Goal: Information Seeking & Learning: Learn about a topic

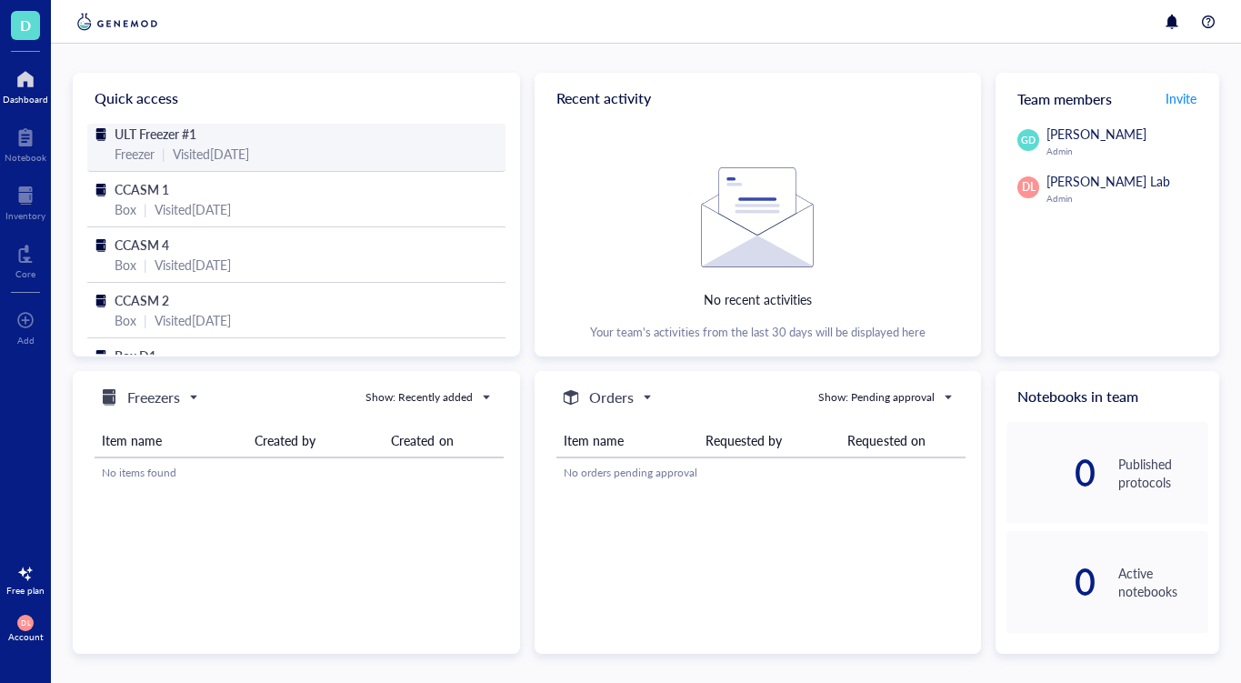
click at [181, 135] on span "ULT Freezer #1" at bounding box center [156, 134] width 82 height 18
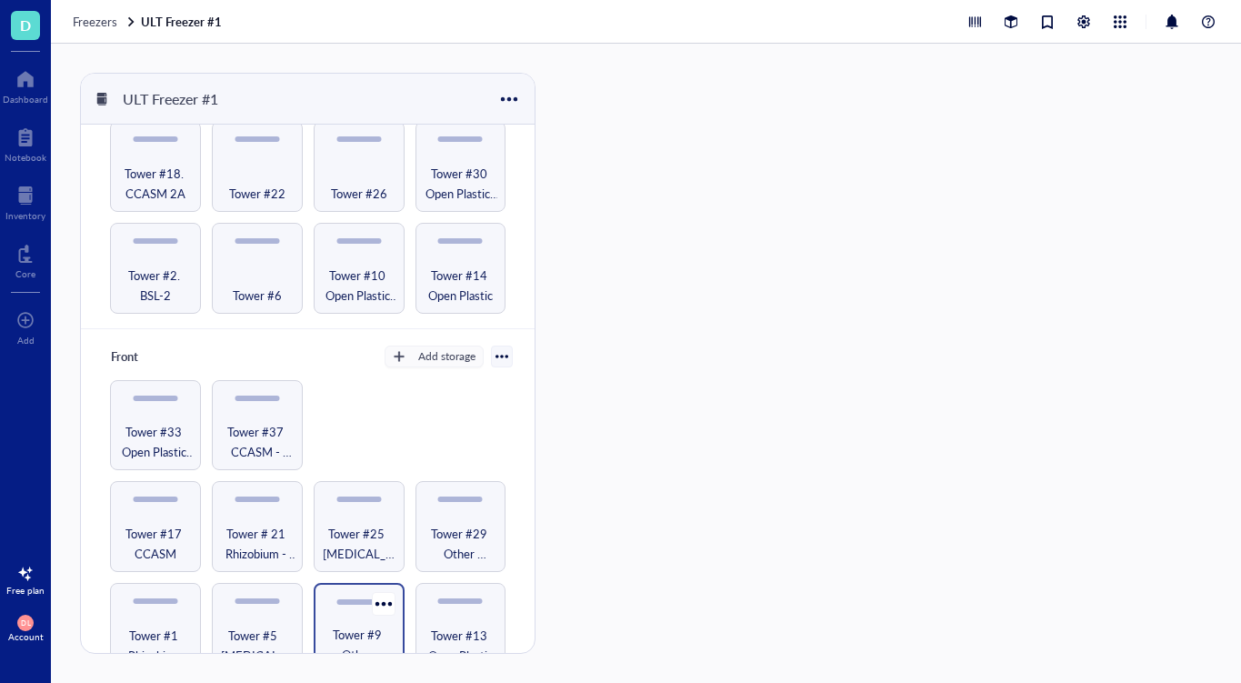
click at [356, 598] on div "Tower #9 Other Microbes" at bounding box center [359, 628] width 91 height 91
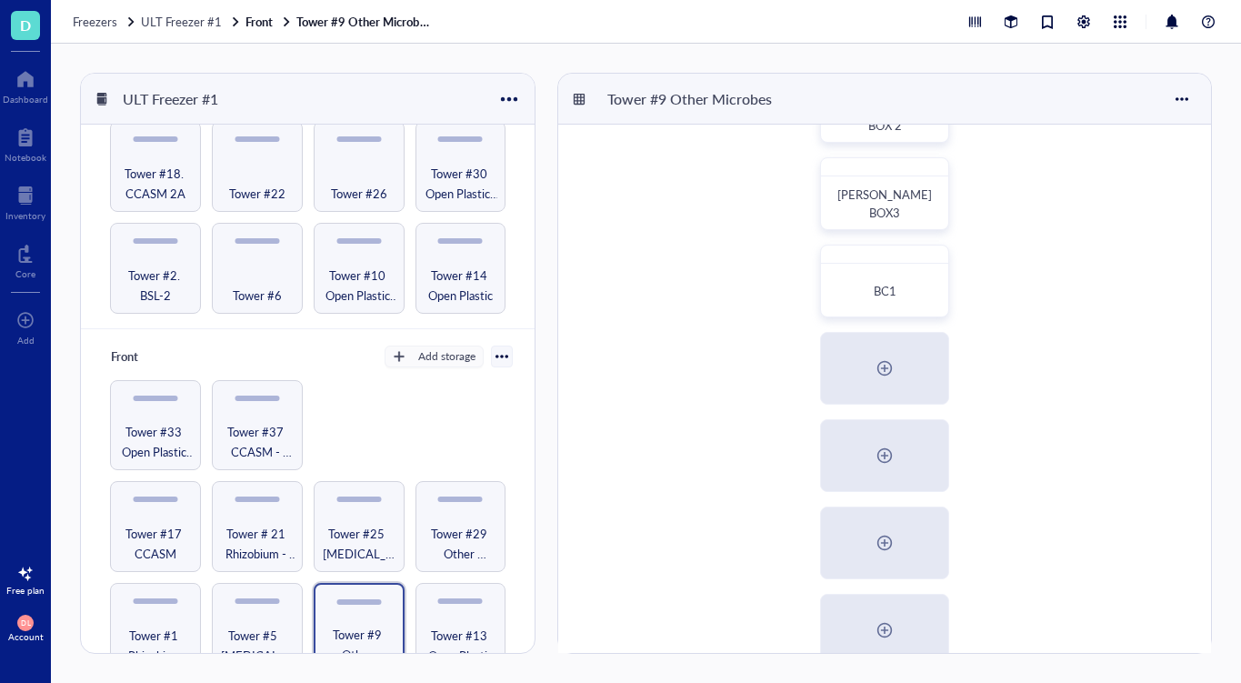
scroll to position [339, 0]
click at [881, 370] on div at bounding box center [884, 367] width 29 height 29
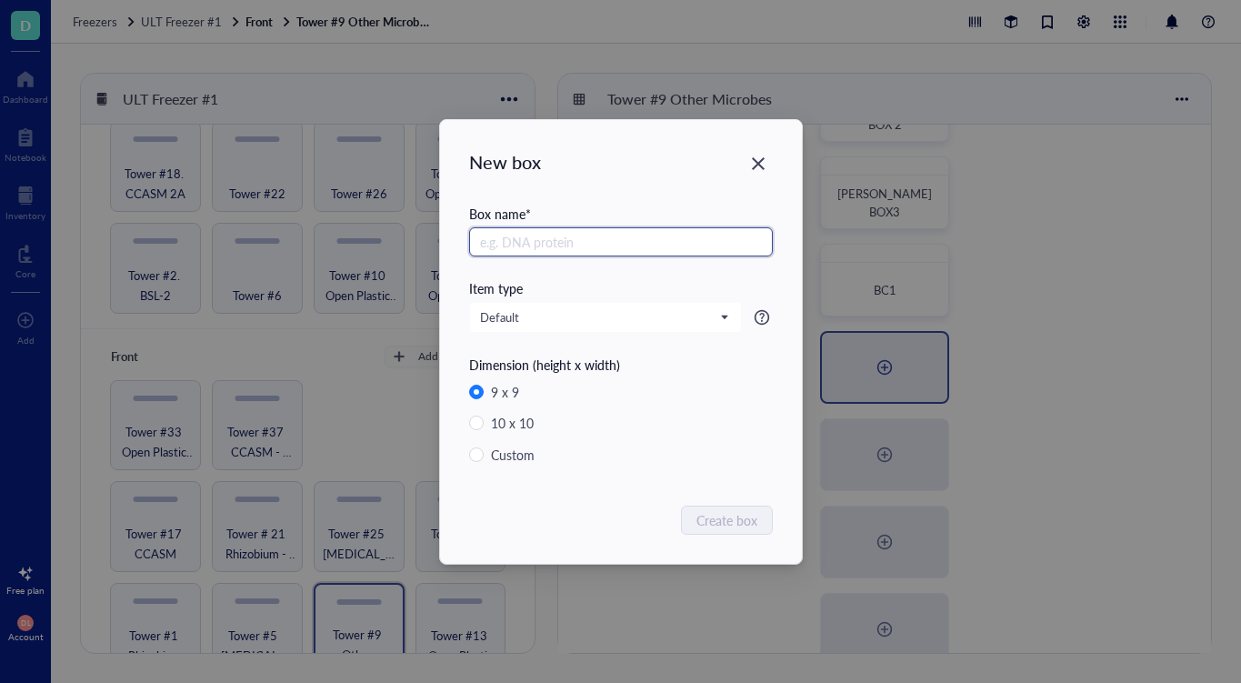
radio input "false"
radio input "true"
type input "BD1"
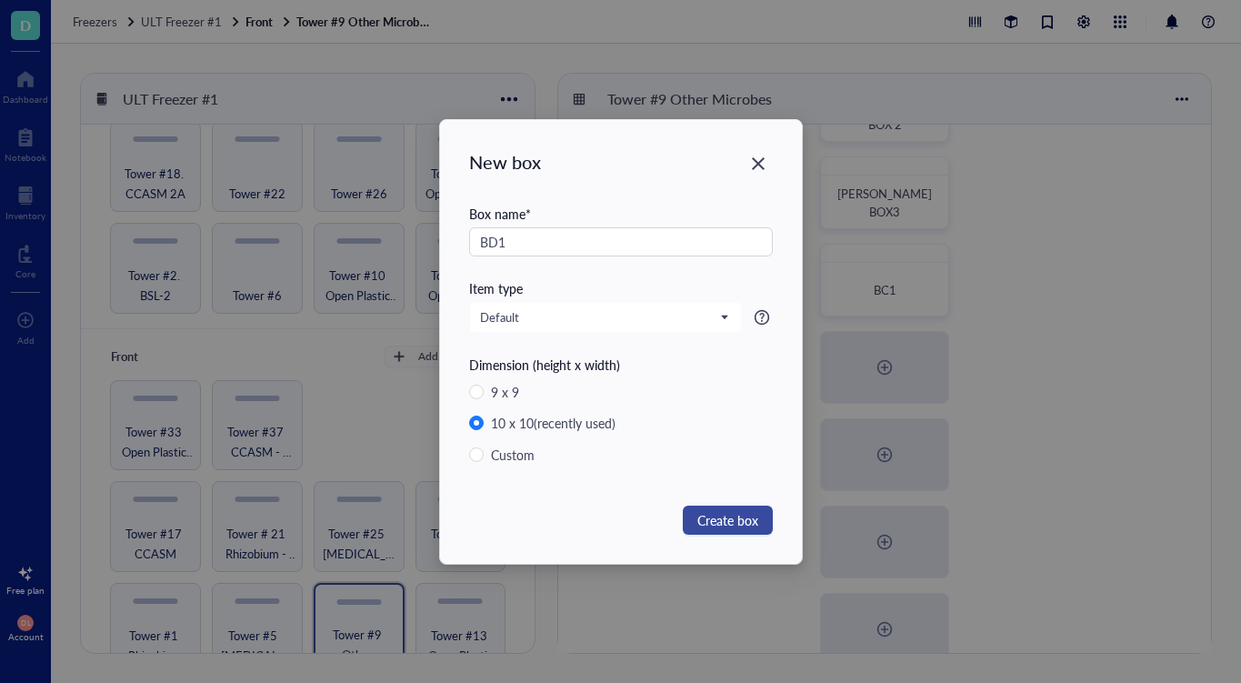
click at [724, 520] on span "Create box" at bounding box center [727, 520] width 61 height 20
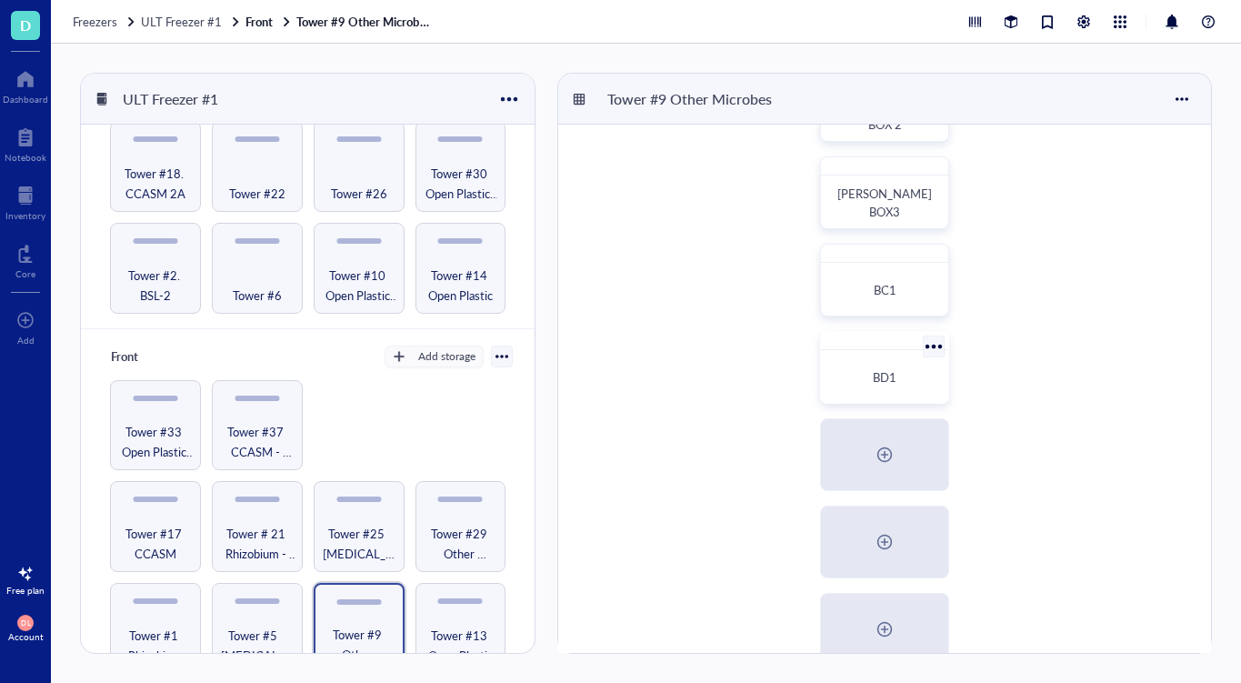
click at [893, 380] on span "BD1" at bounding box center [885, 376] width 24 height 17
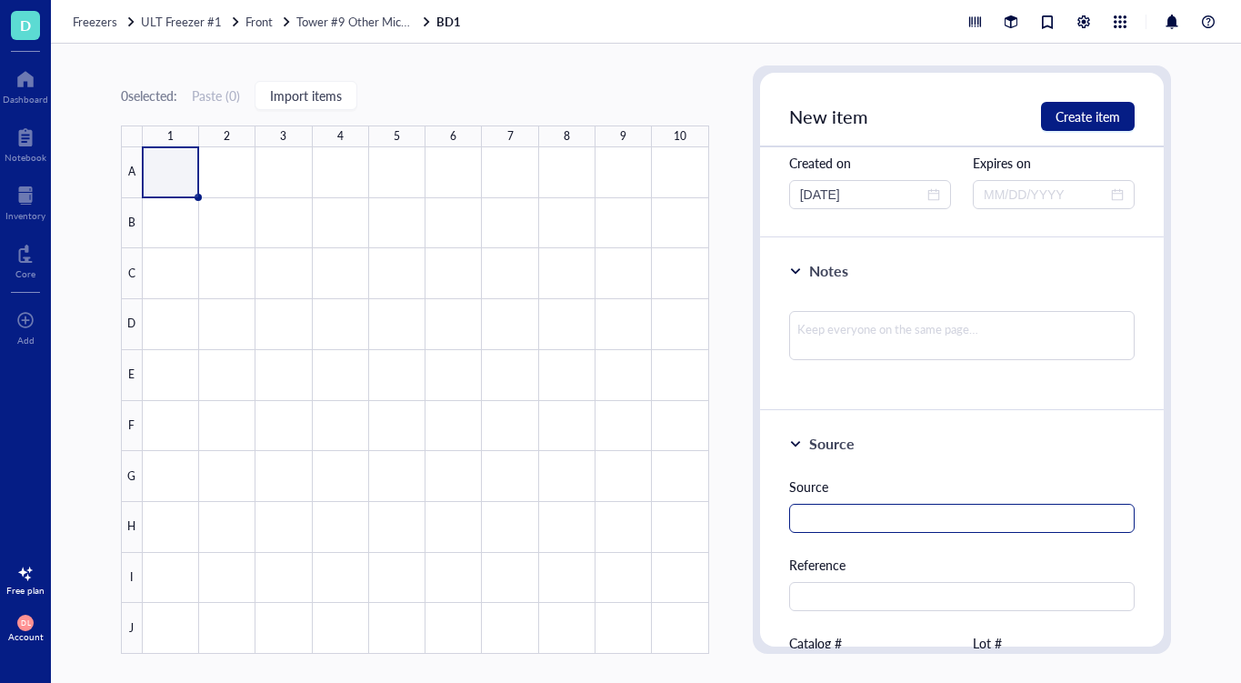
scroll to position [225, 0]
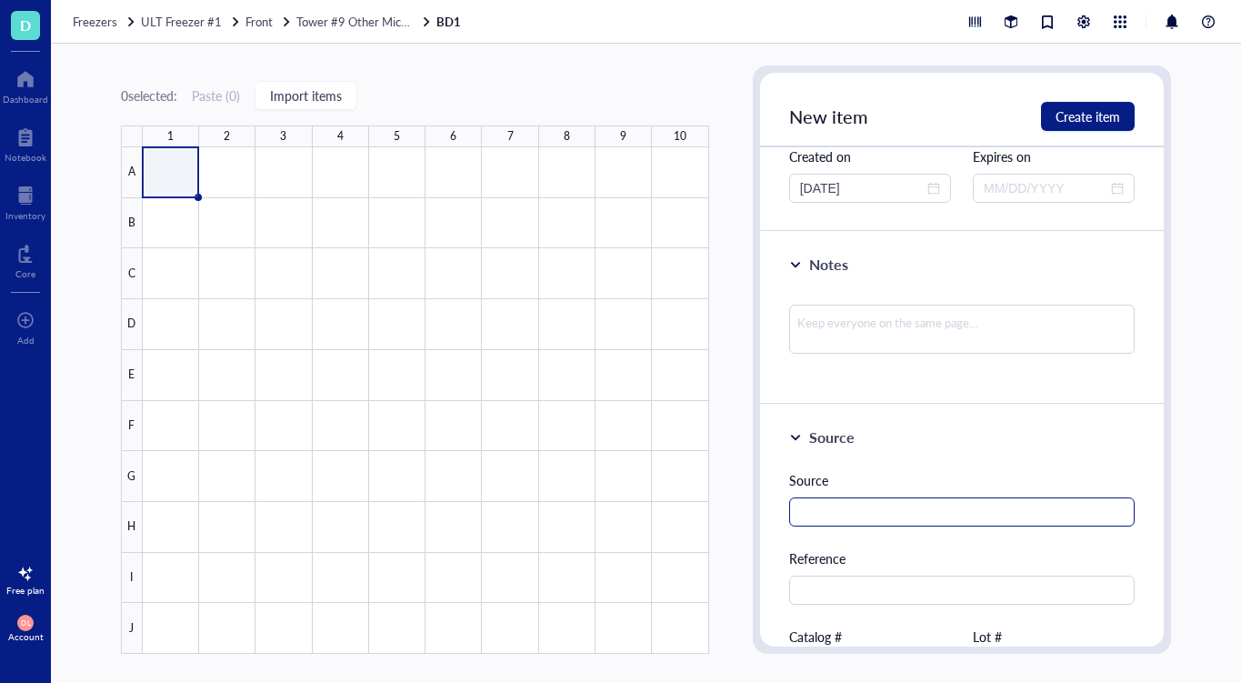
type input "Lairise Vita"
click at [819, 510] on input "text" at bounding box center [962, 511] width 346 height 29
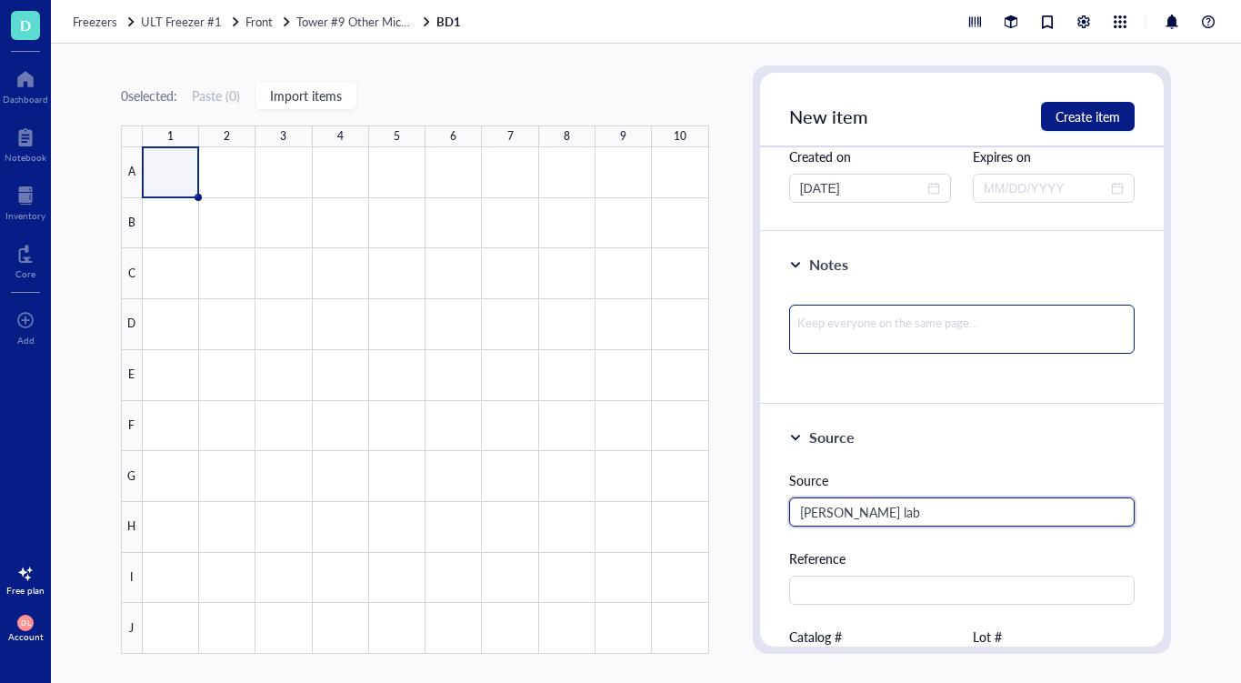
type input "[PERSON_NAME] lab"
click at [892, 313] on textarea at bounding box center [962, 328] width 346 height 49
type textarea "I"
type textarea "Is"
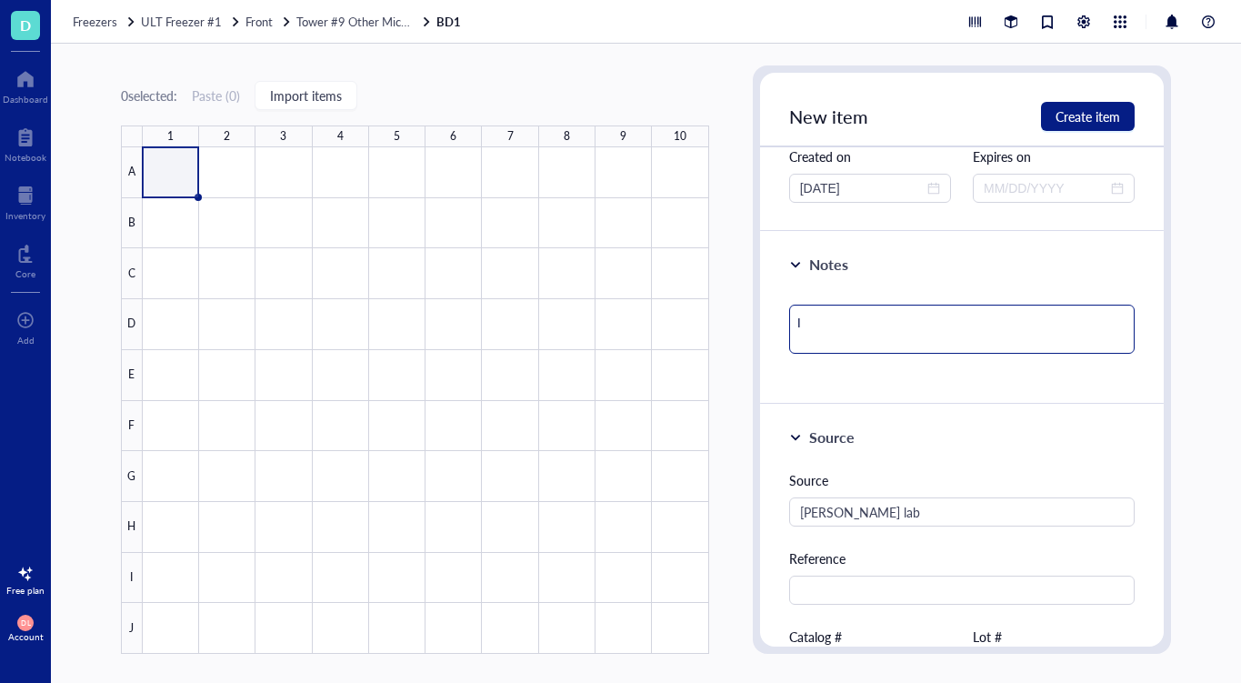
type textarea "Is"
type textarea "Iso"
type textarea "Isol"
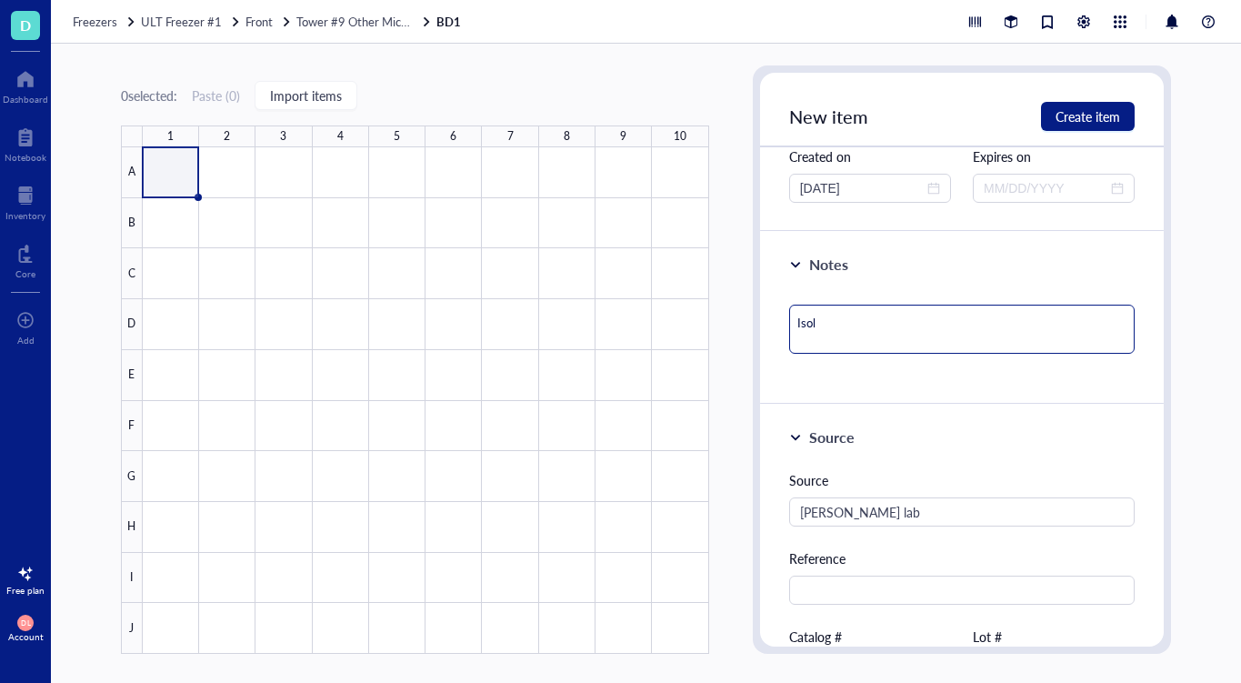
type textarea "Isola"
type textarea "Isolat"
type textarea "Isolate"
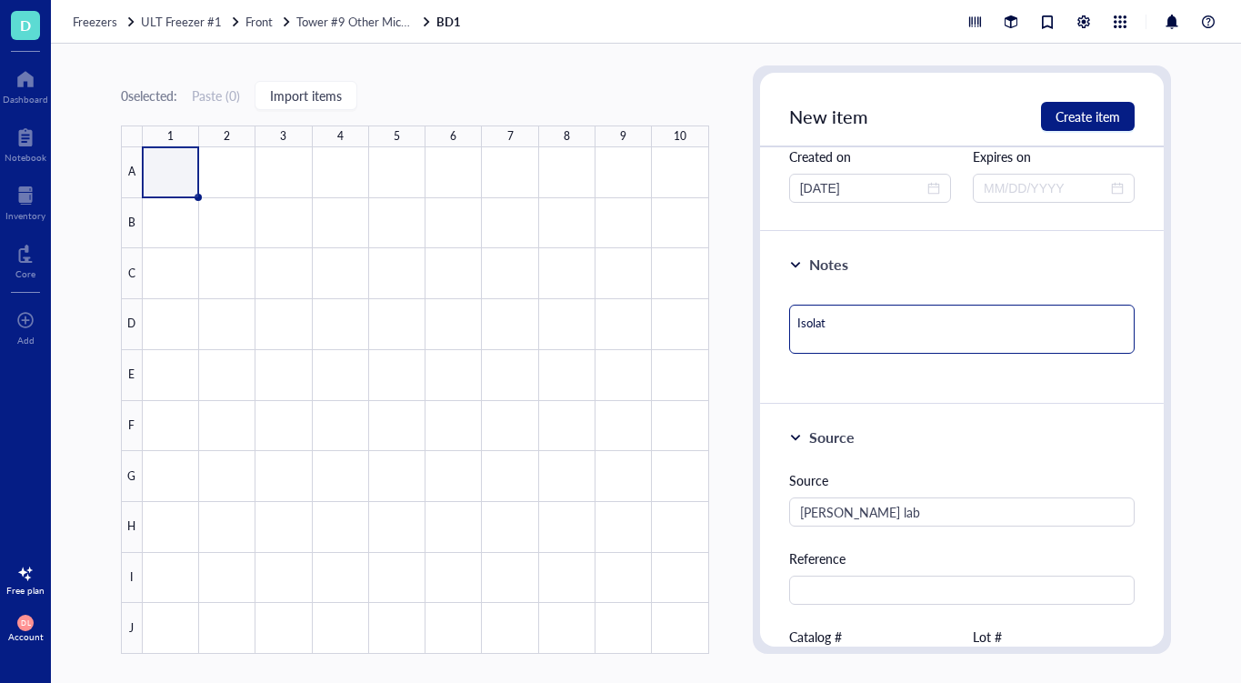
type textarea "Isolate"
type textarea "Isolate f"
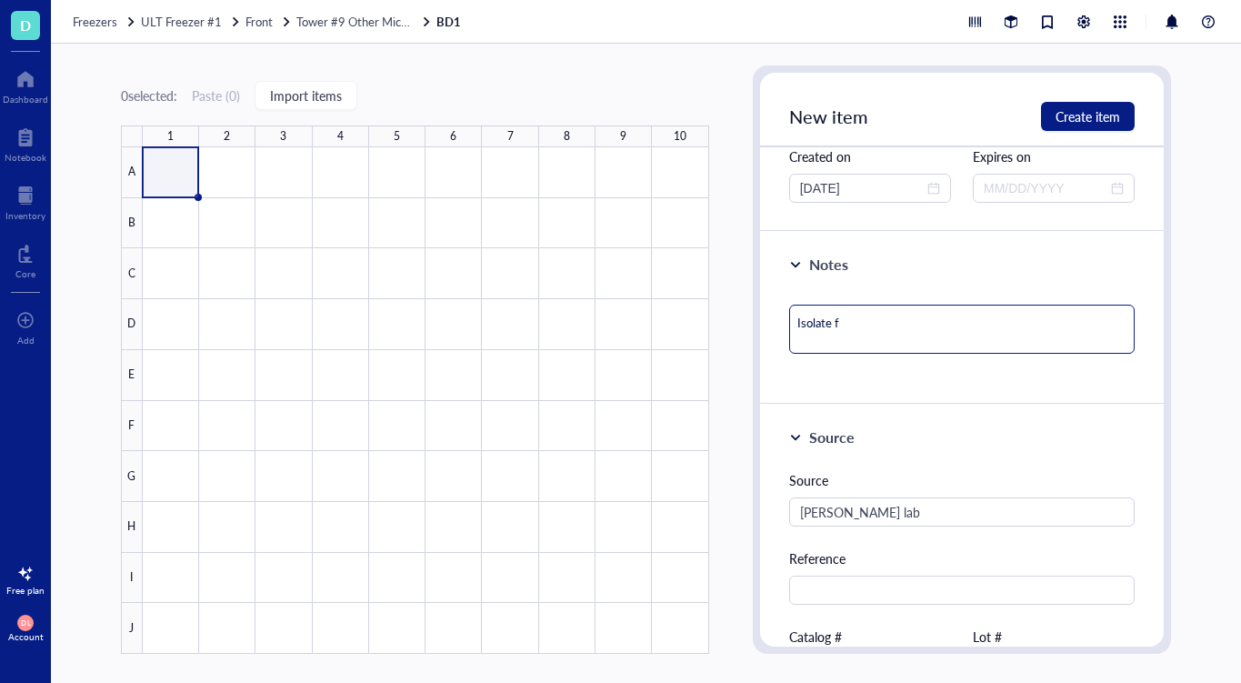
type textarea "Isolate fr"
type textarea "Isolate fro"
type textarea "Isolate from"
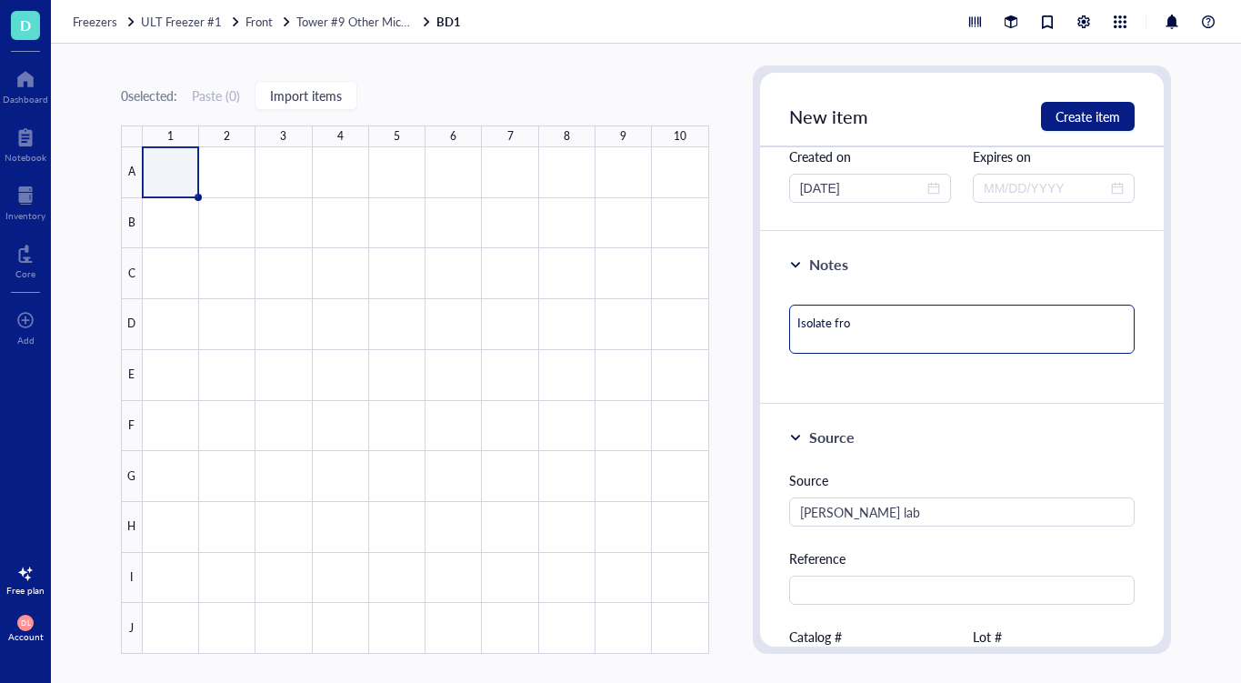
type textarea "Isolate from"
type textarea "Isolate from c"
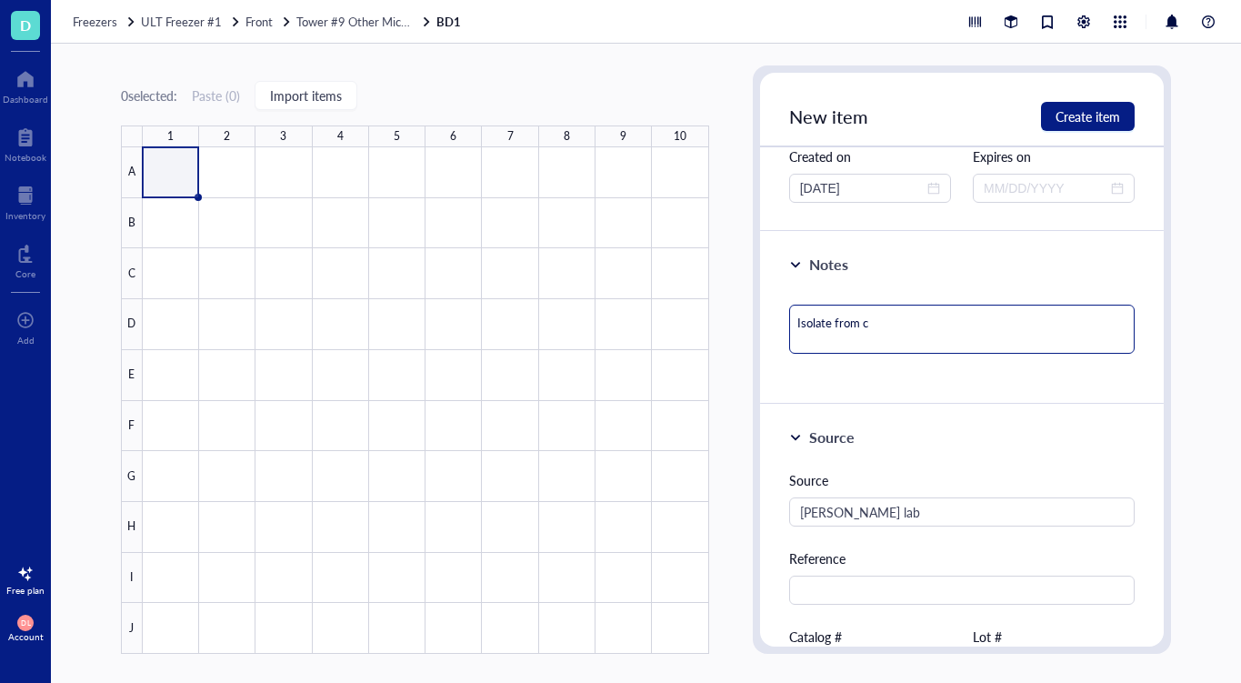
type textarea "Isolate from co"
type textarea "Isolate from com"
type textarea "Isolate from comm"
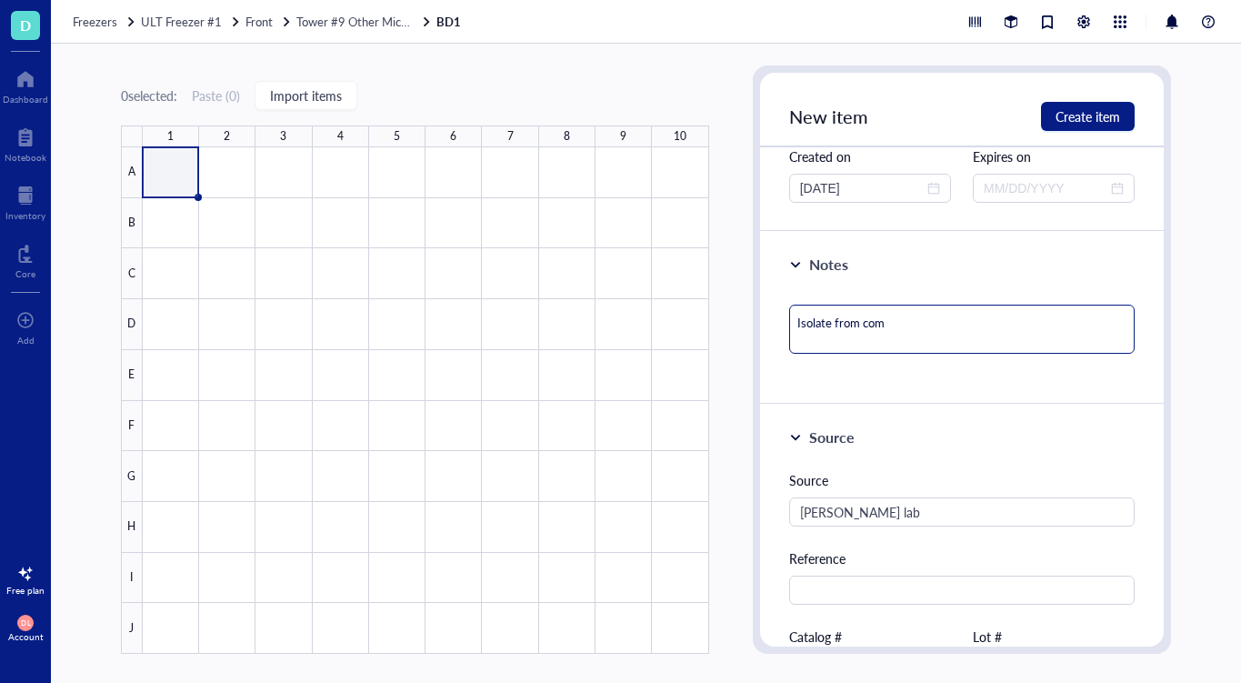
type textarea "Isolate from comm"
type textarea "Isolate from comme"
type textarea "Isolate from commer"
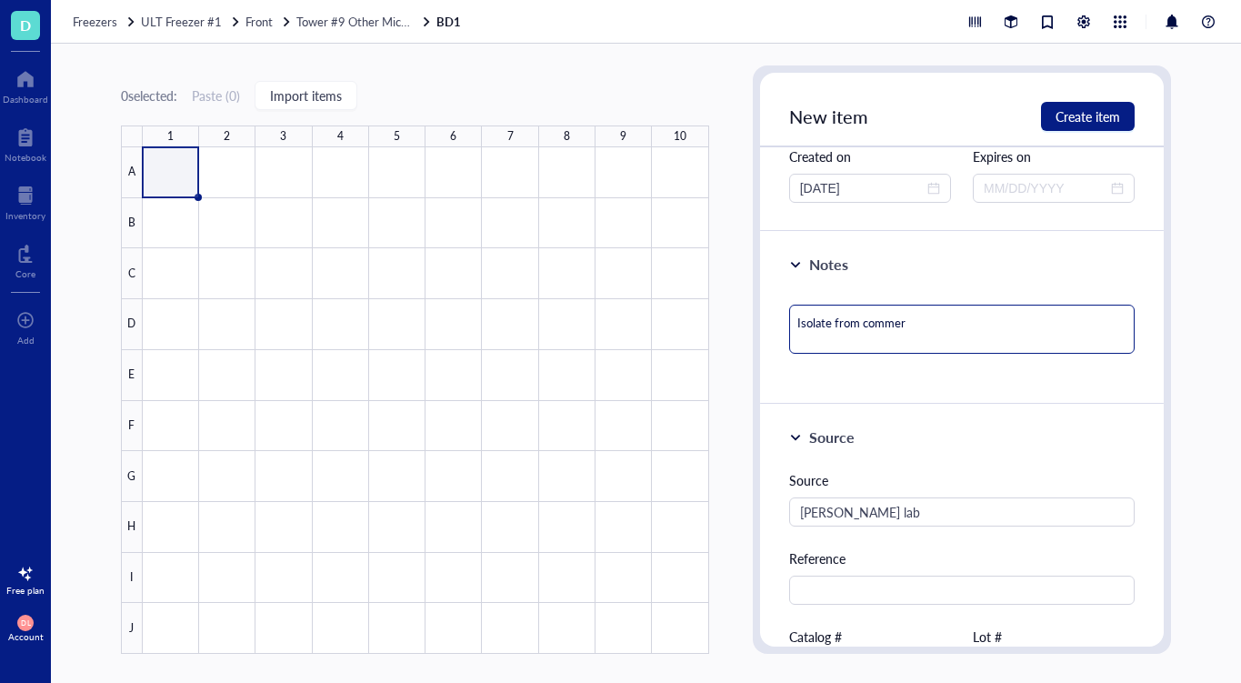
type textarea "Isolate from commerc"
type textarea "Isolate from commerci"
type textarea "Isolate from commercia"
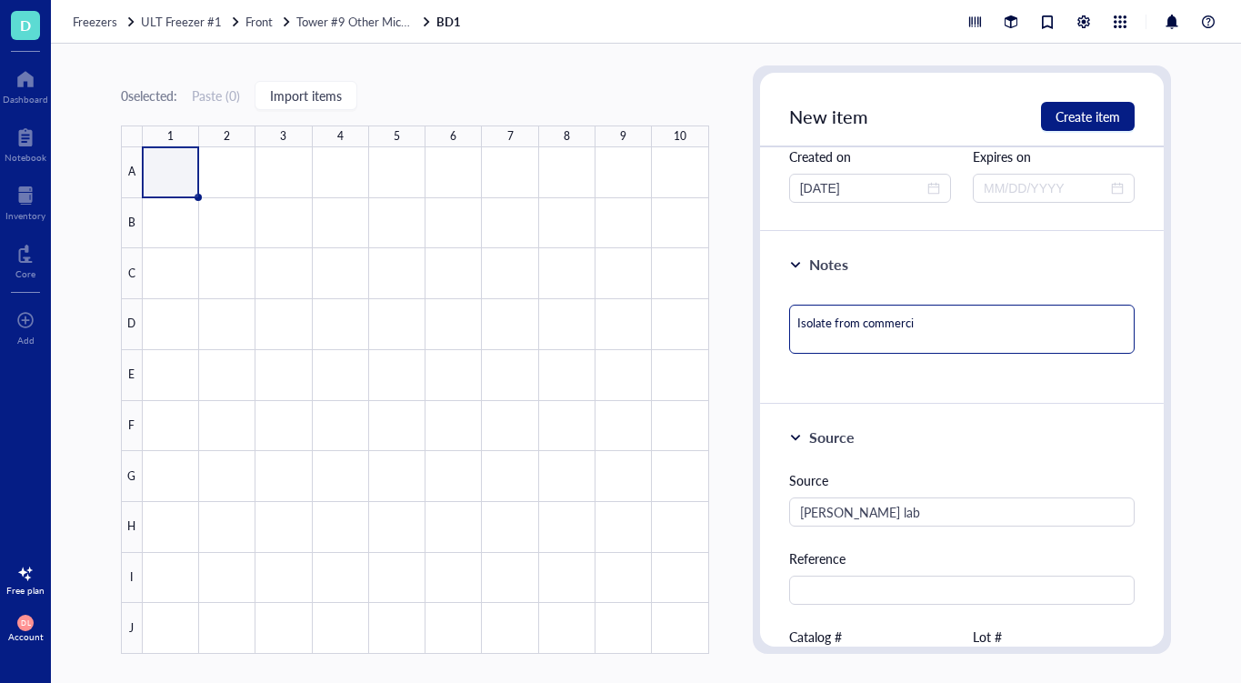
type textarea "Isolate from commercia"
type textarea "Isolate from commercial"
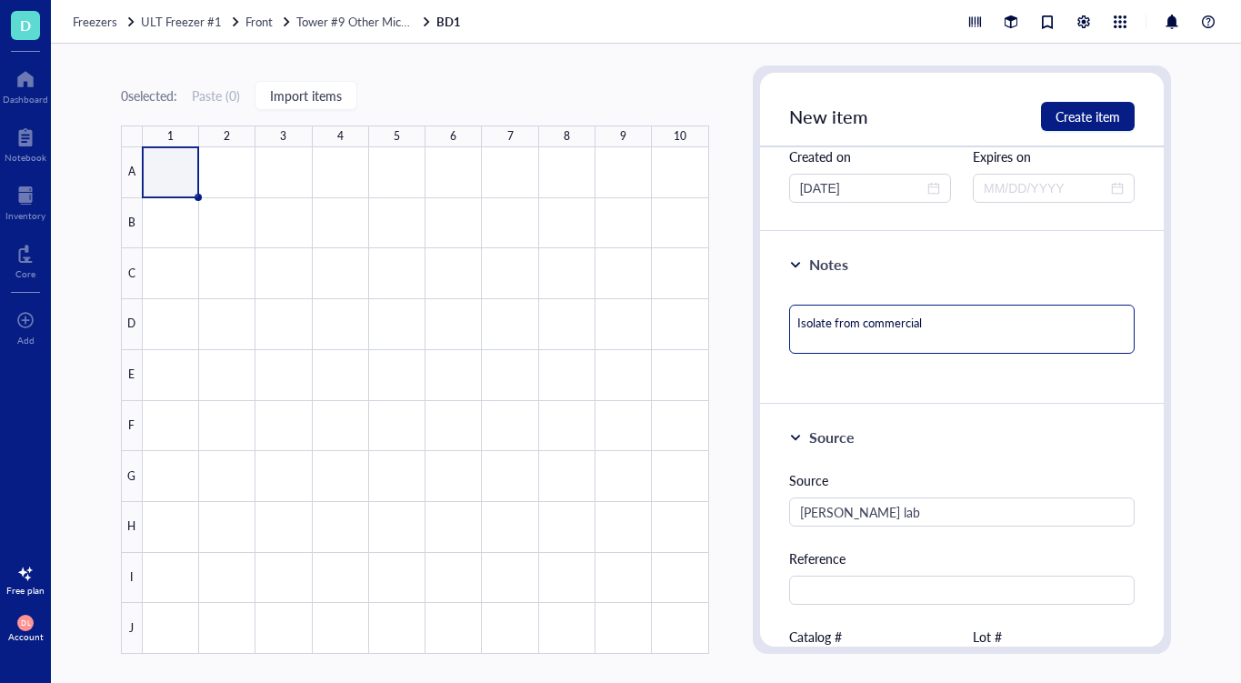
type textarea "Isolate from commercial i"
type textarea "Isolate from commercial in"
type textarea "Isolate from commercial inn"
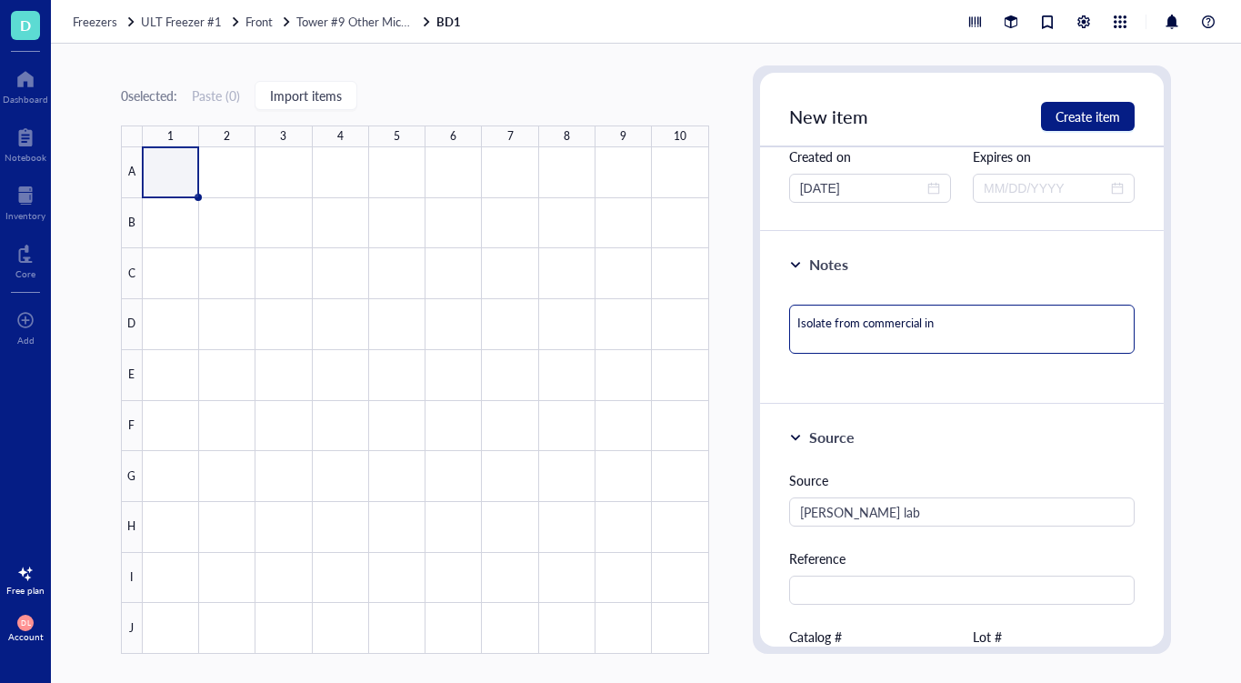
type textarea "Isolate from commercial inn"
type textarea "Isolate from commercial inno"
type textarea "Isolate from commercial innoc"
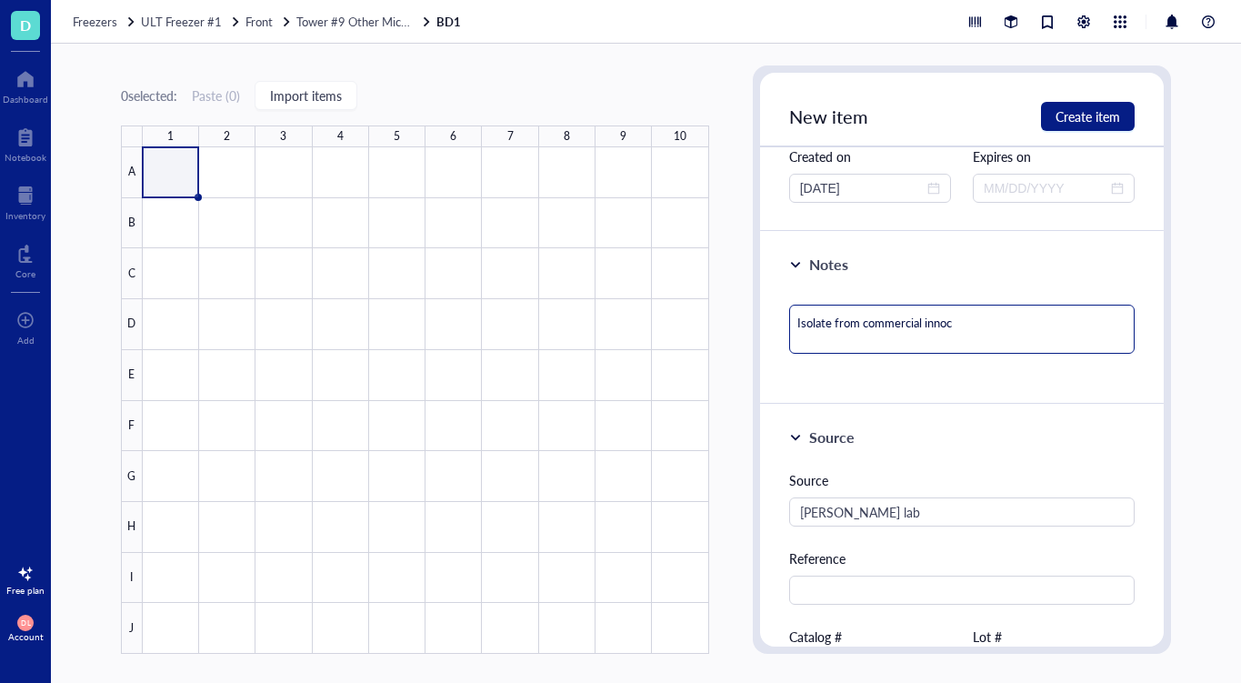
type textarea "Isolate from commercial innocu"
type textarea "Isolate from commercial innocul"
type textarea "Isolate from commercial innocula"
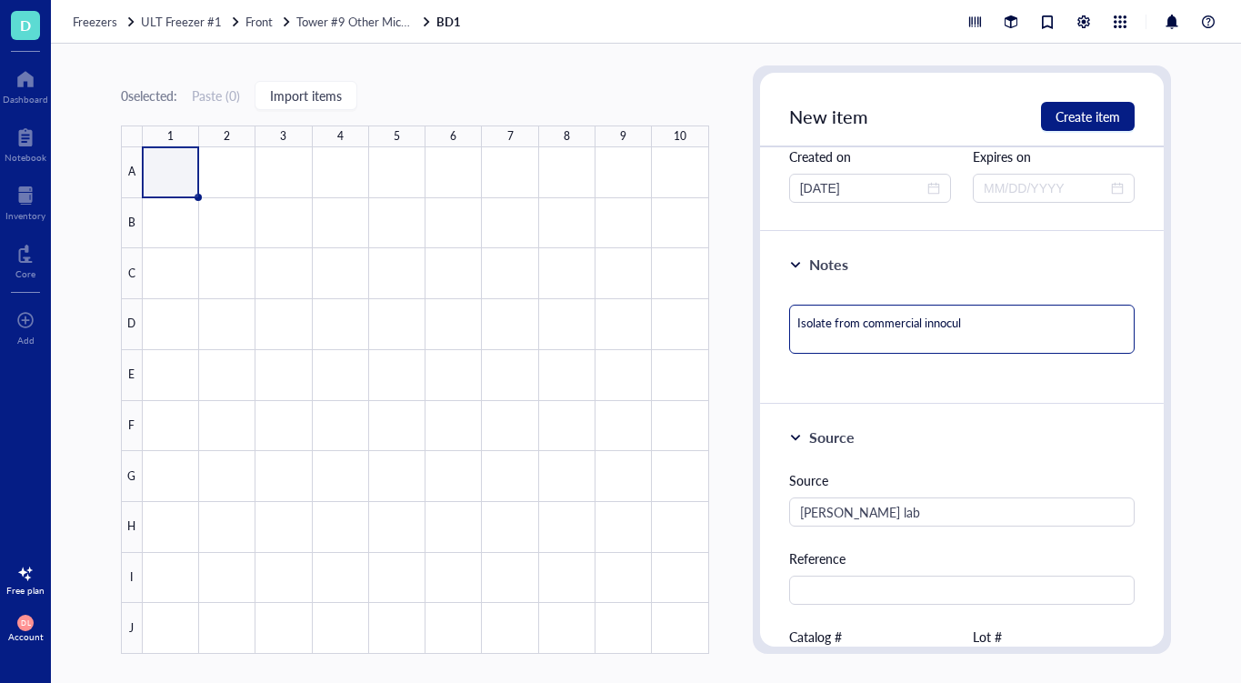
type textarea "Isolate from commercial innocula"
type textarea "Isolate from commercial innoculan"
type textarea "Isolate from commercial innoculant"
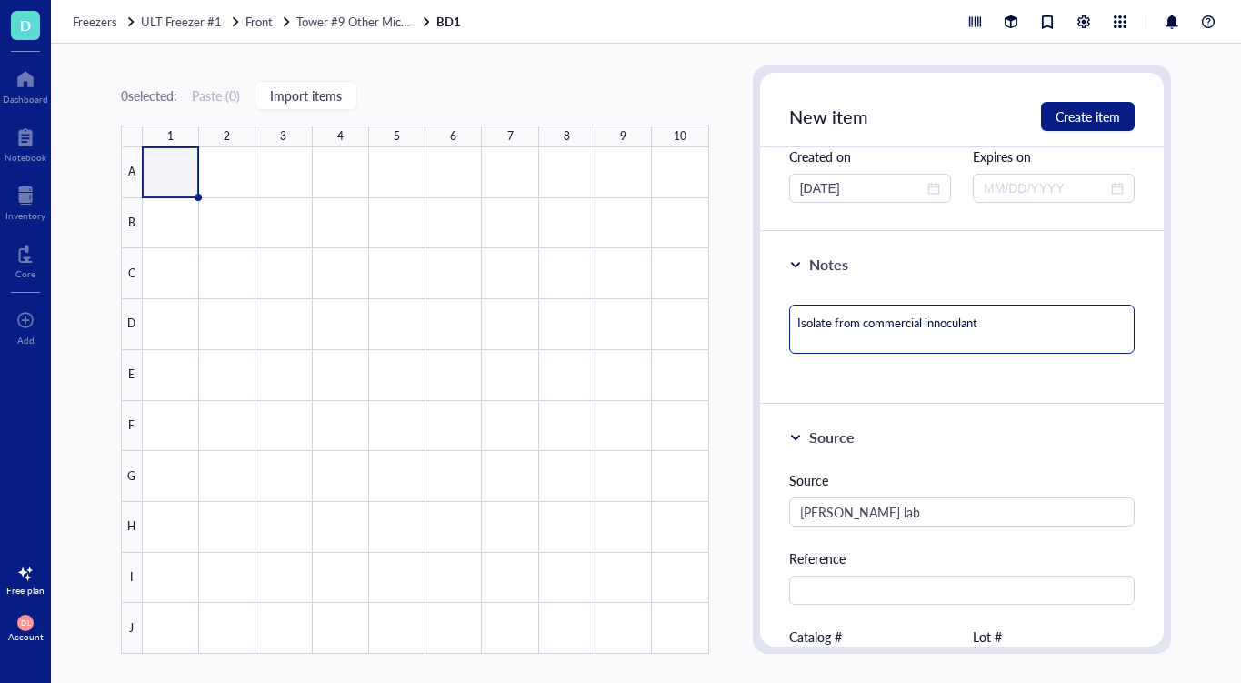
type textarea "Isolate from commercial inoculant"
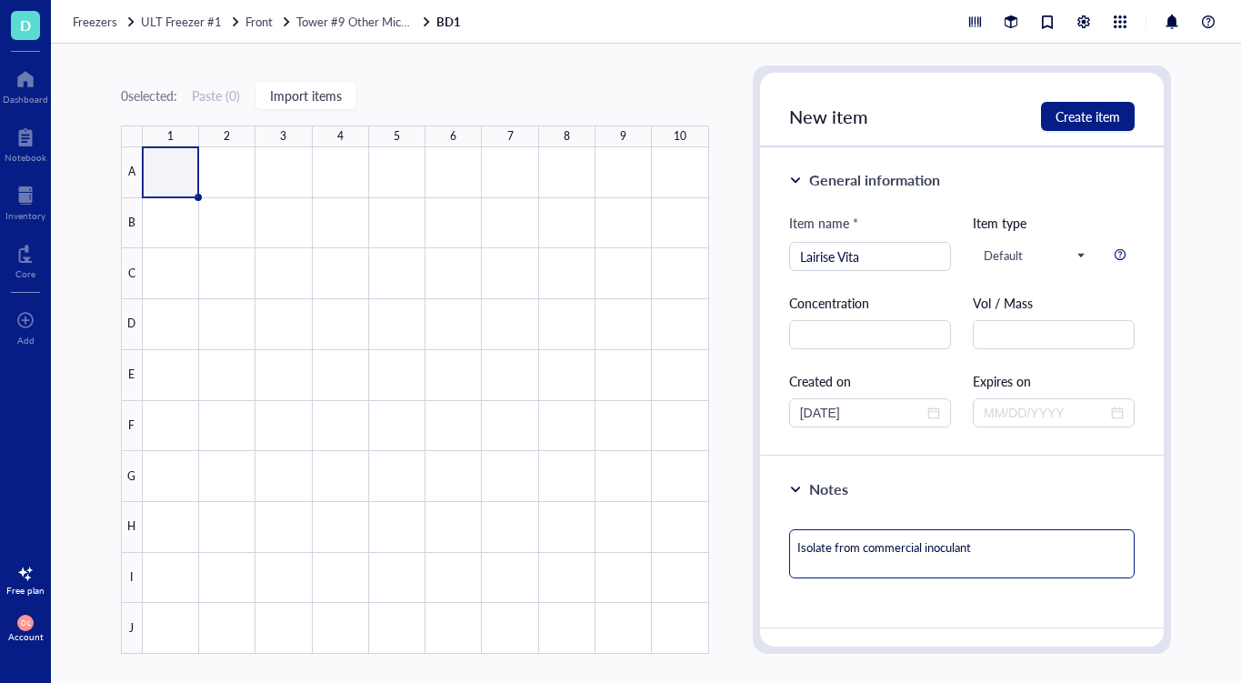
scroll to position [0, 0]
type textarea "Isolate from commercial inoculant"
click at [35, 66] on div at bounding box center [25, 79] width 45 height 29
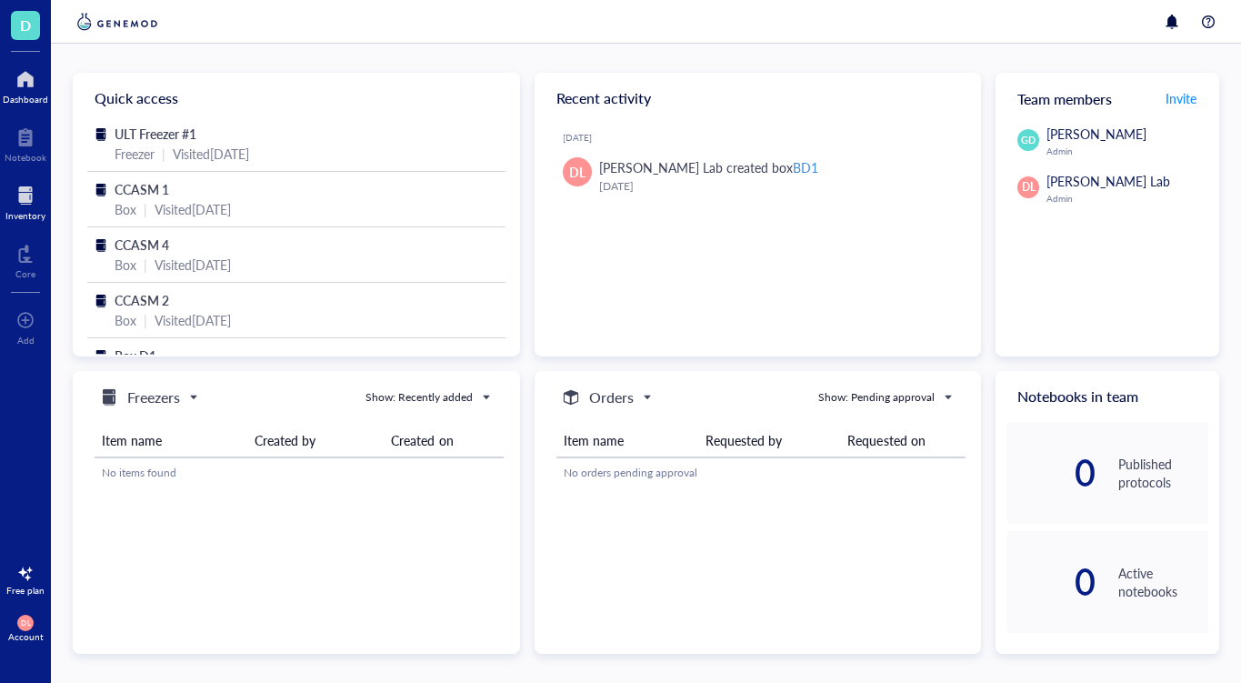
click at [23, 192] on div at bounding box center [25, 195] width 40 height 29
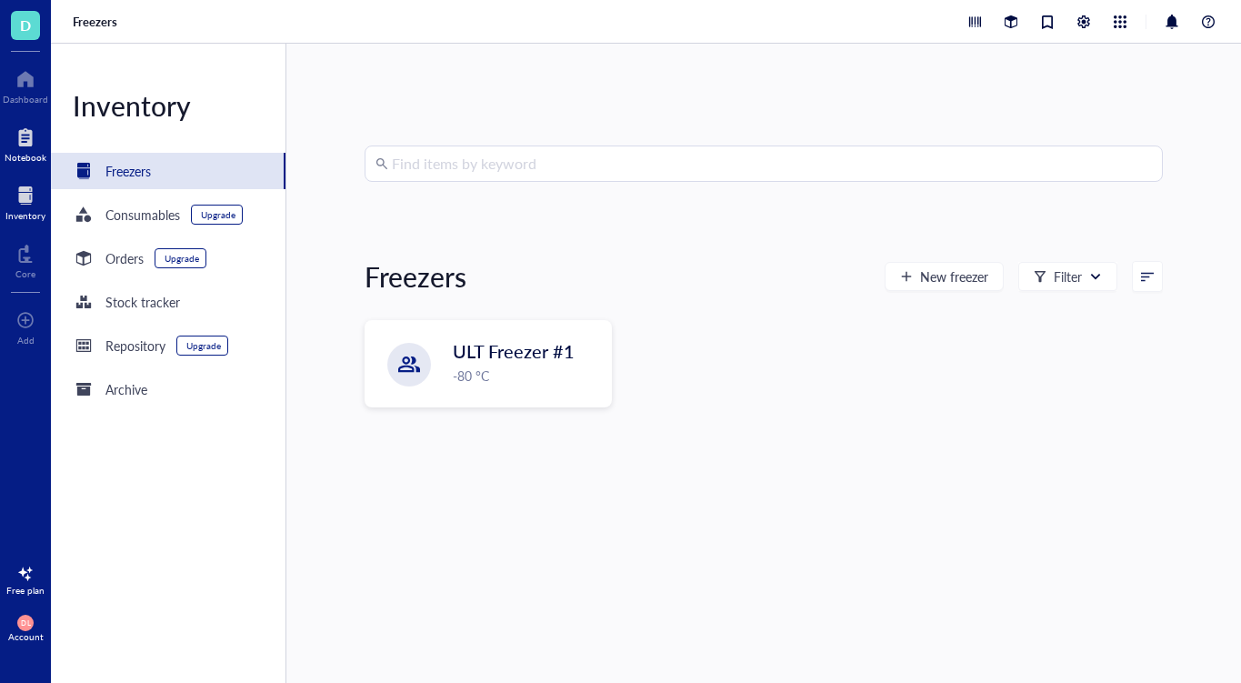
click at [28, 149] on div at bounding box center [26, 137] width 42 height 29
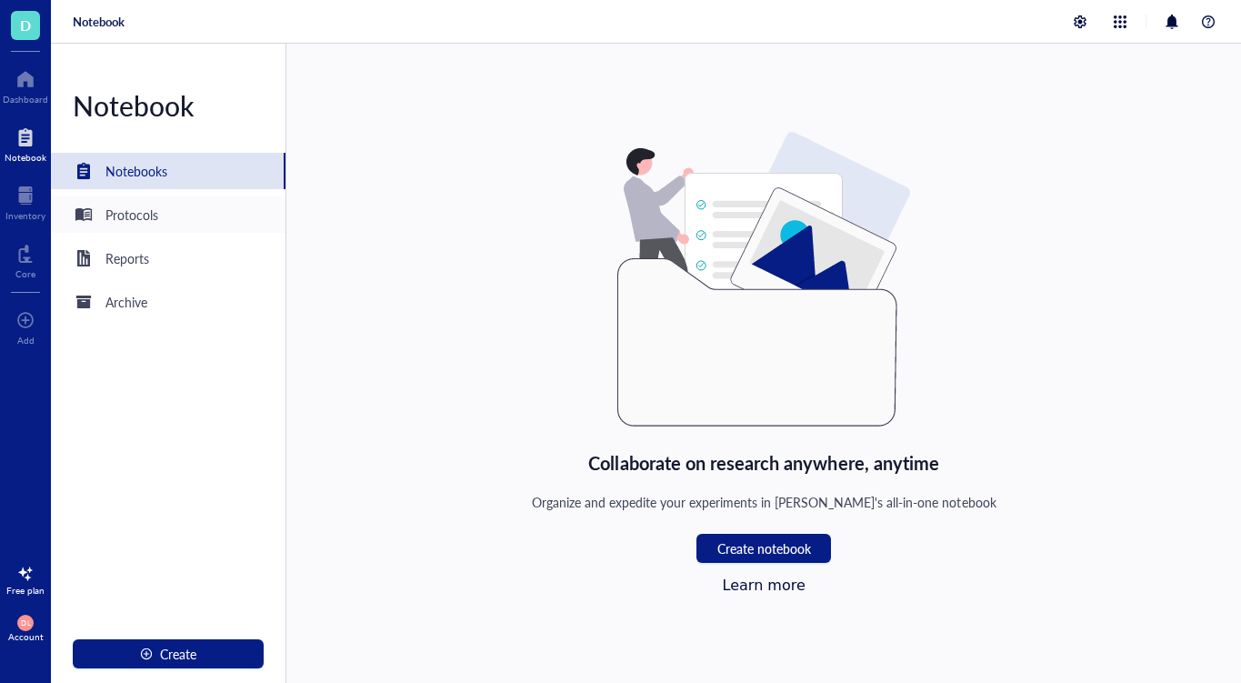
click at [129, 208] on div "Protocols" at bounding box center [131, 215] width 53 height 20
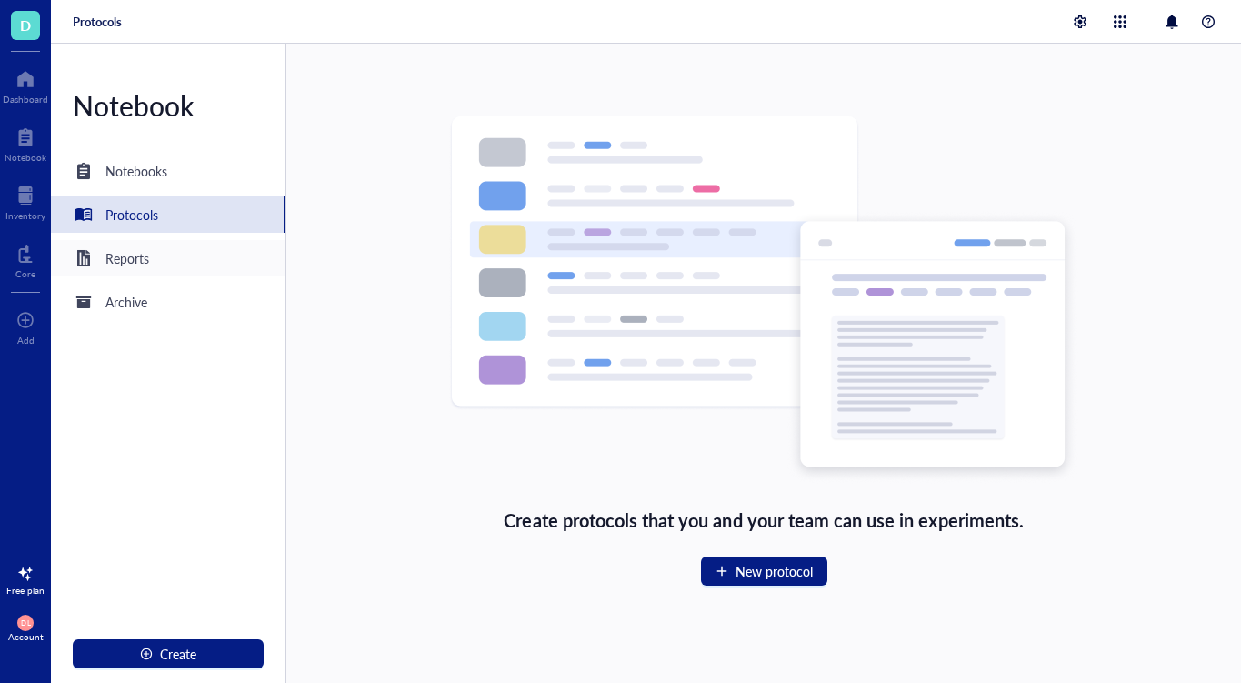
click at [130, 258] on div "Reports" at bounding box center [127, 258] width 44 height 20
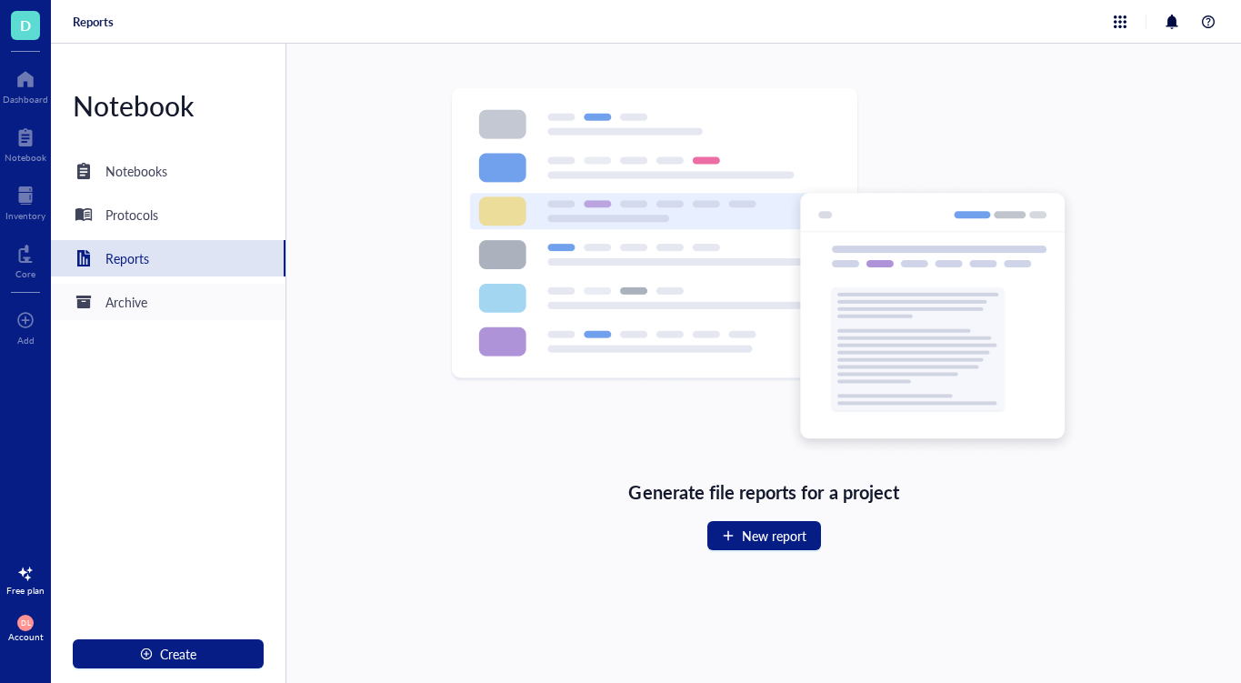
click at [128, 302] on div "Archive" at bounding box center [126, 302] width 42 height 20
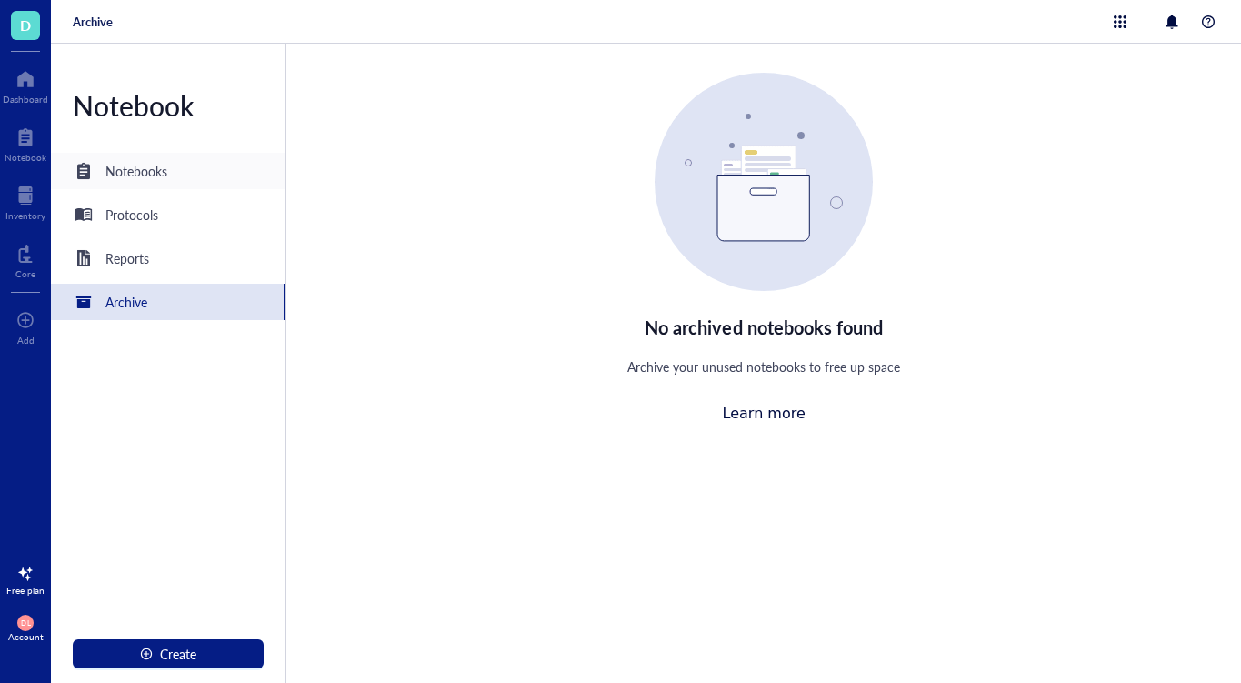
click at [121, 159] on div "Notebooks" at bounding box center [168, 171] width 235 height 36
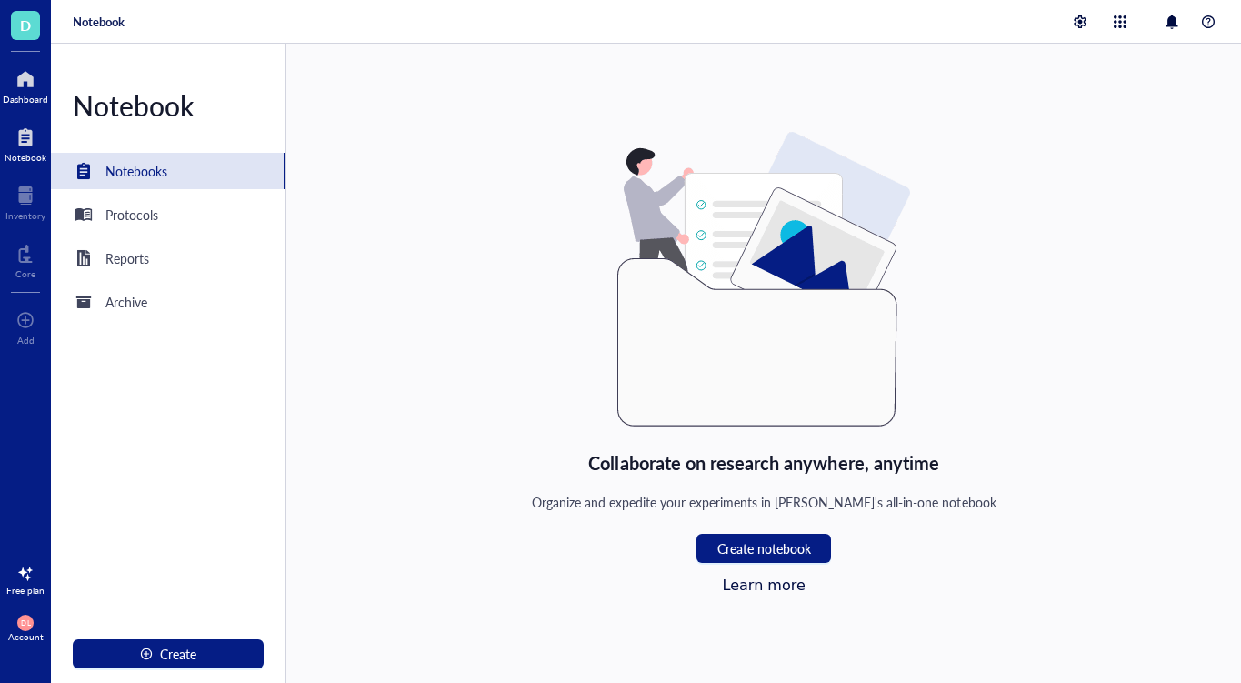
click at [23, 94] on div "Dashboard" at bounding box center [25, 99] width 45 height 11
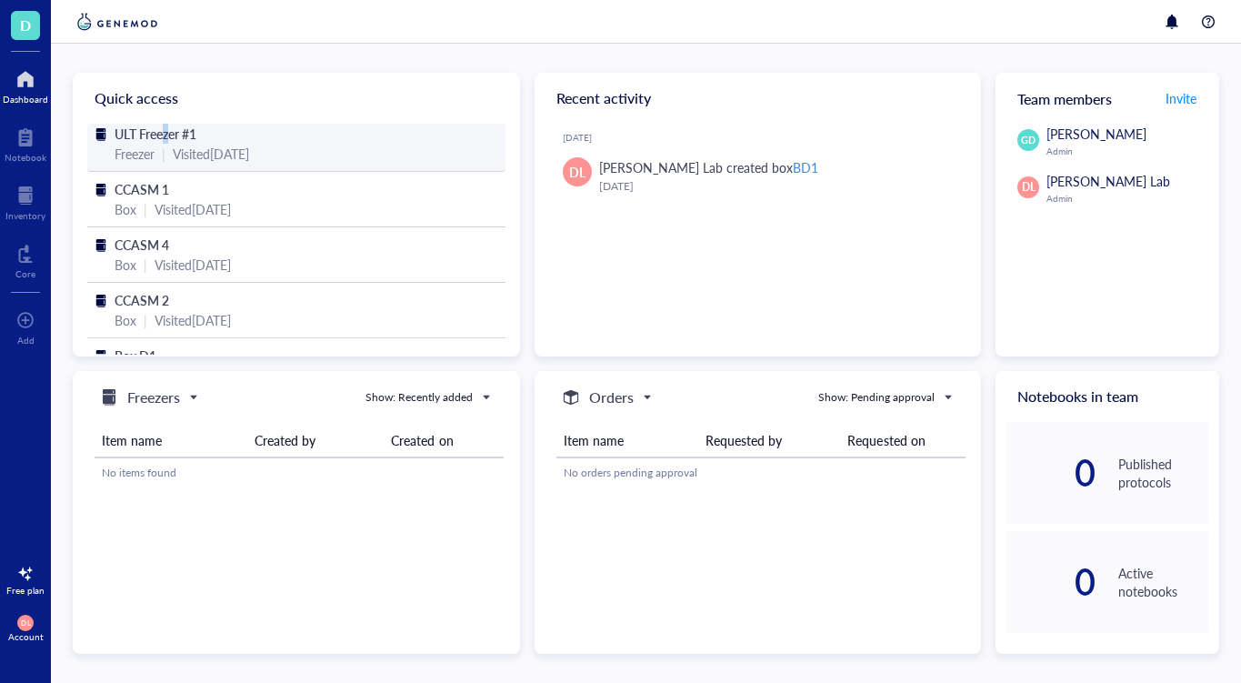
click at [168, 140] on span "ULT Freezer #1" at bounding box center [156, 134] width 82 height 18
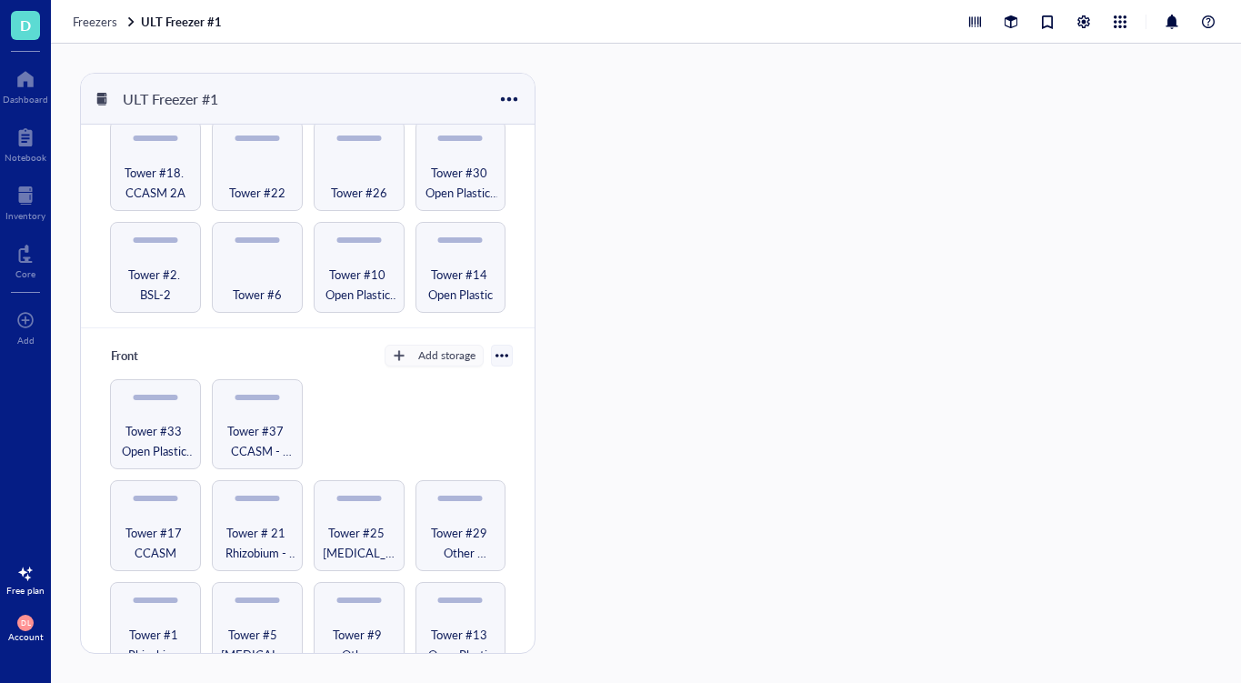
scroll to position [877, 0]
click at [163, 624] on span "Tower #1 Rhizobium" at bounding box center [155, 644] width 73 height 40
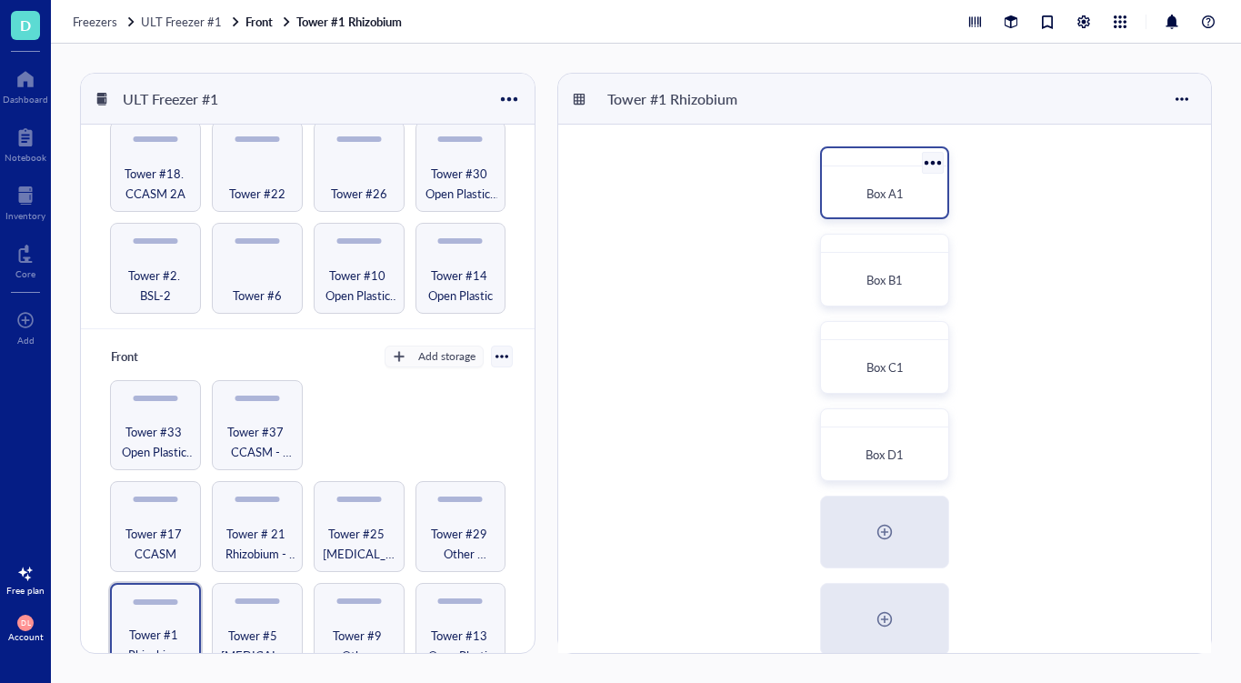
click at [849, 189] on div "Box A1" at bounding box center [884, 194] width 96 height 18
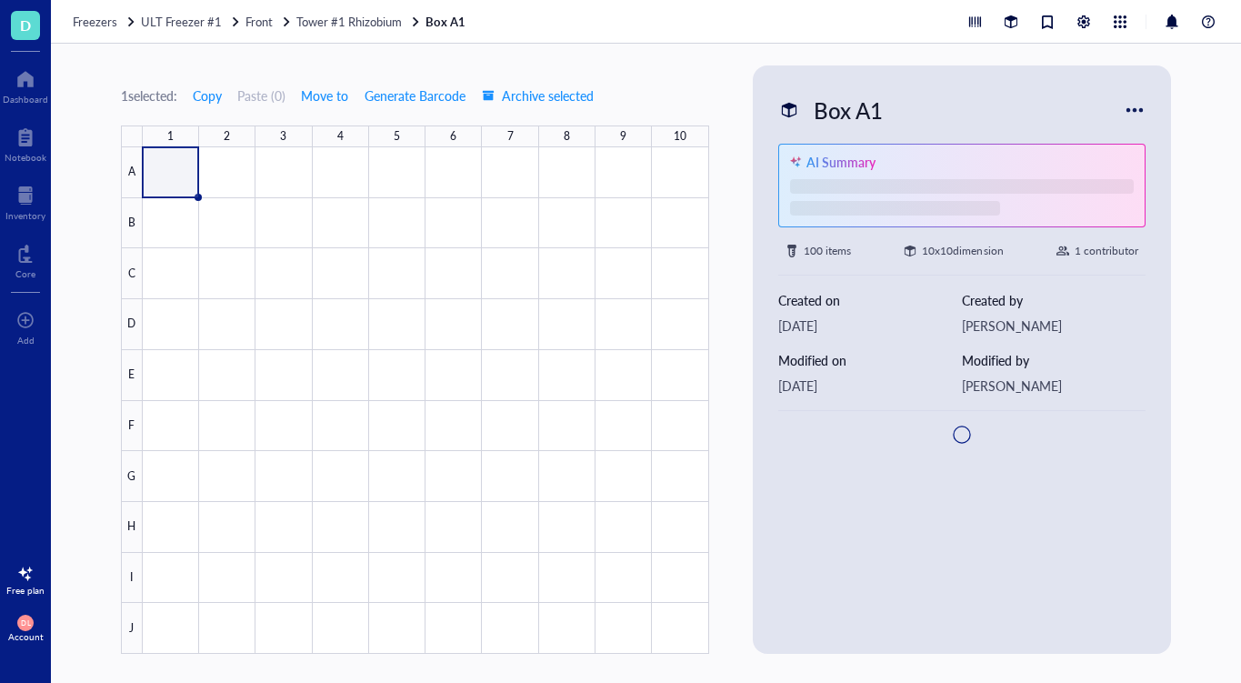
type textarea "Keep everyone on the same page…"
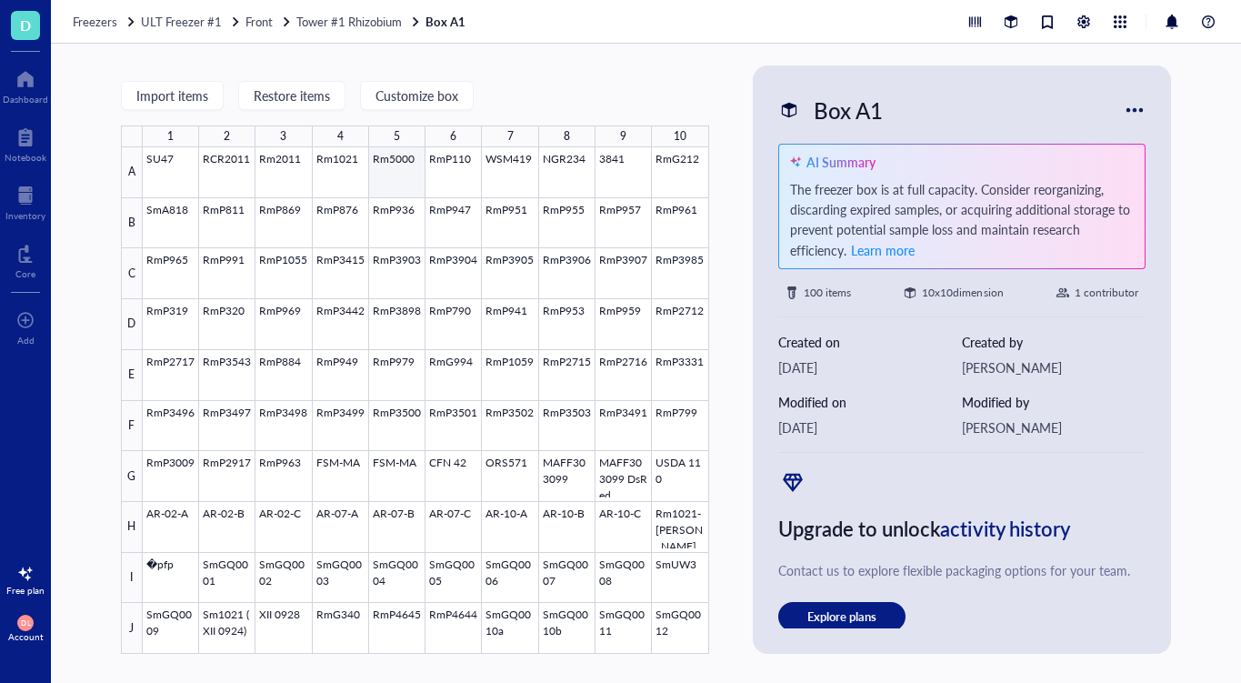
click at [404, 165] on div at bounding box center [426, 400] width 566 height 506
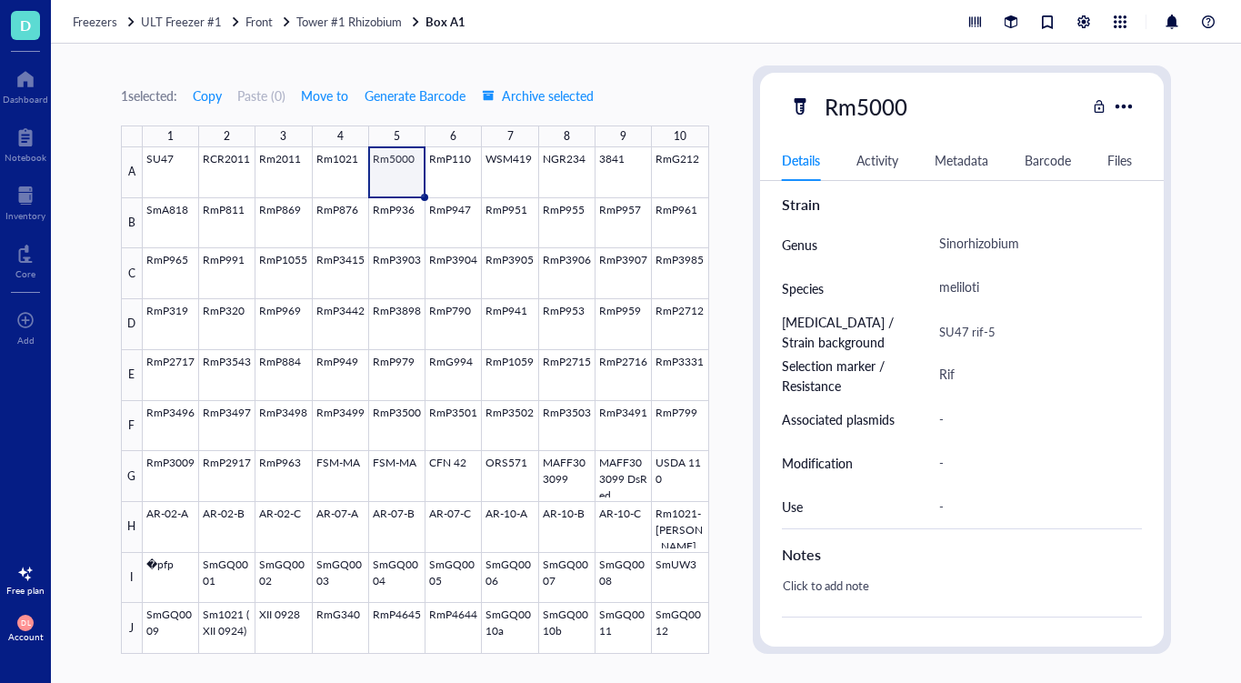
scroll to position [421, 0]
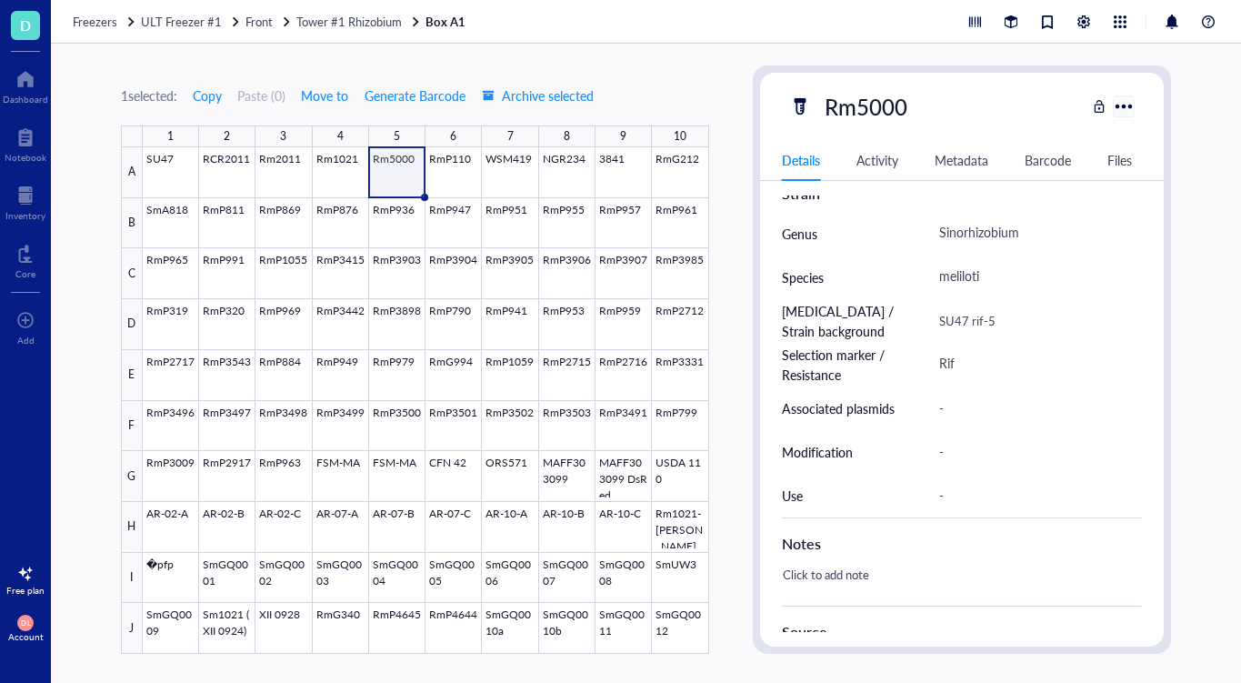
click at [1130, 104] on div at bounding box center [1124, 106] width 26 height 26
click at [1130, 106] on div at bounding box center [1124, 106] width 26 height 26
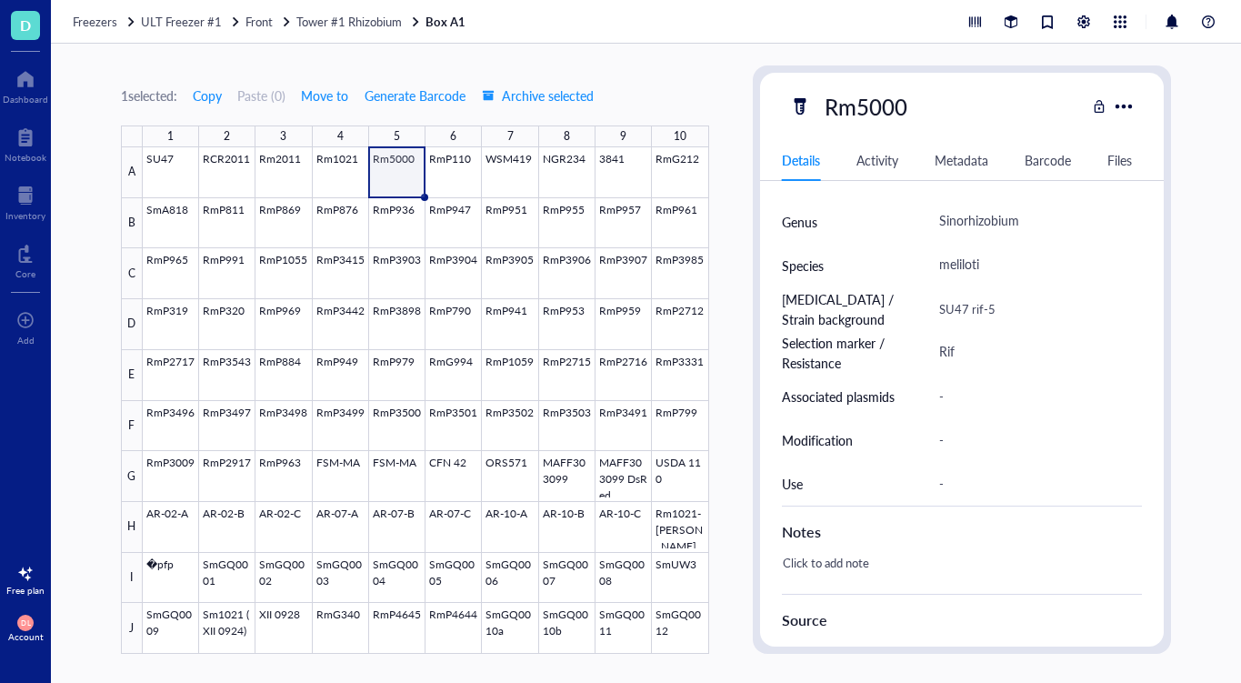
scroll to position [434, 0]
click at [1115, 162] on div "Files" at bounding box center [1119, 160] width 25 height 20
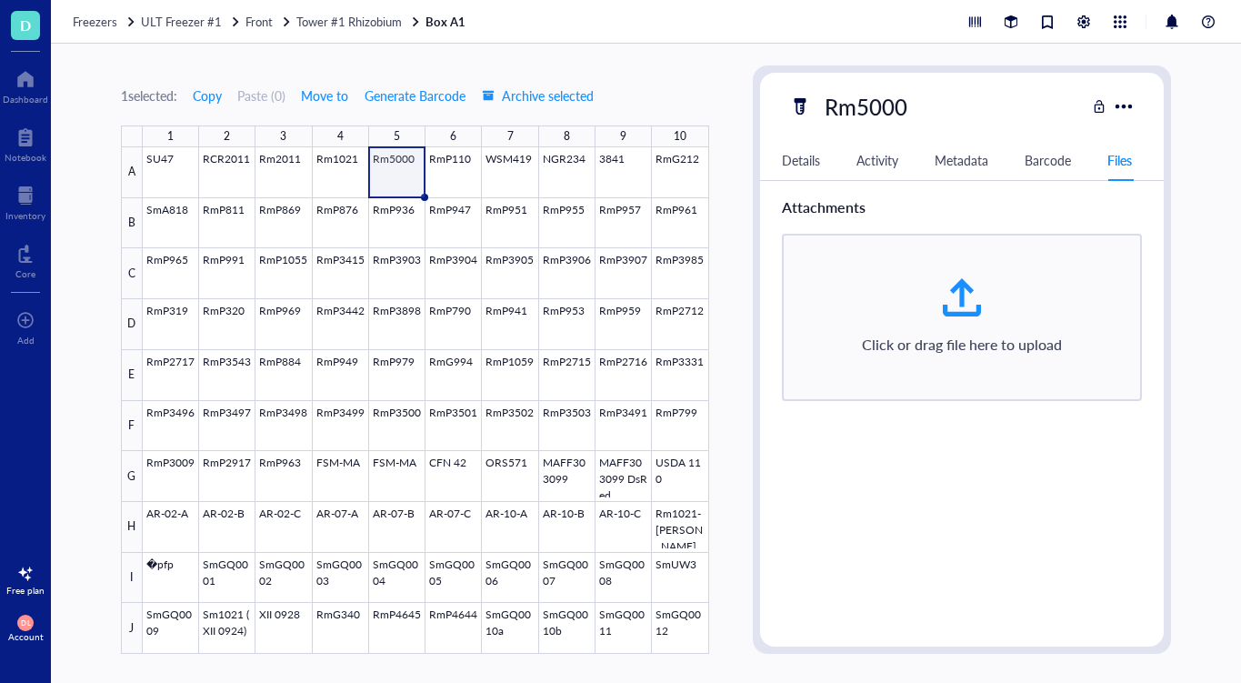
scroll to position [0, 0]
click at [804, 161] on div "Details" at bounding box center [801, 160] width 38 height 20
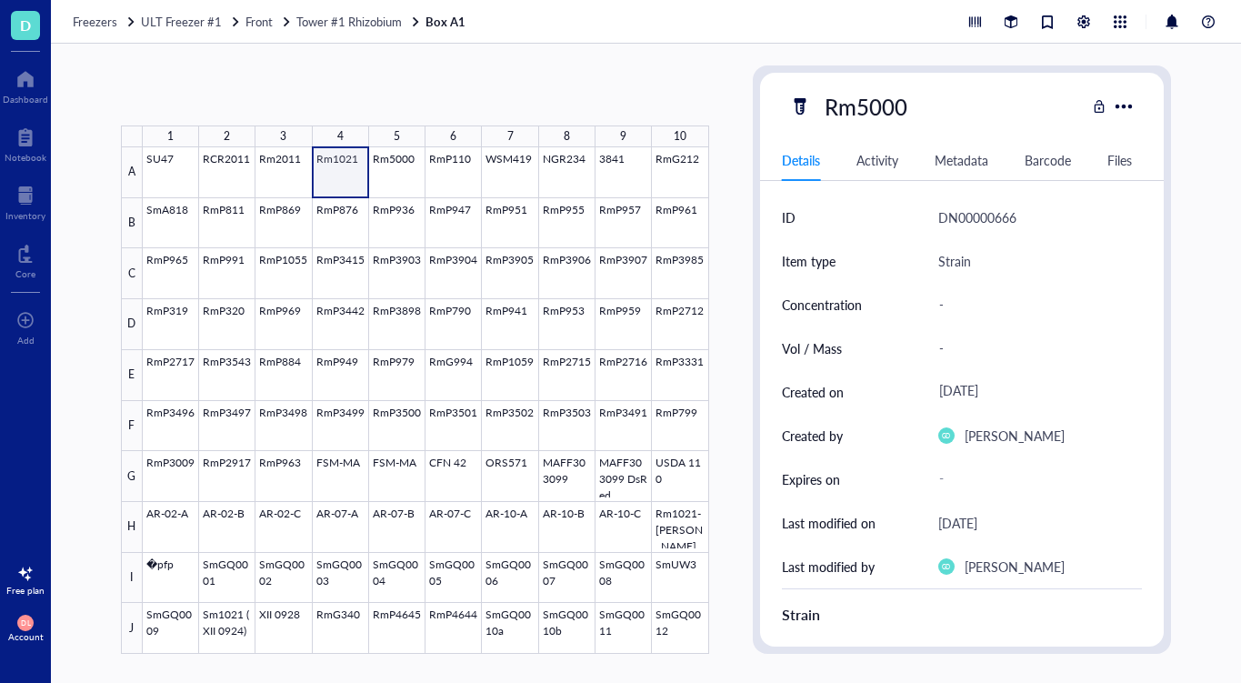
click at [324, 159] on div at bounding box center [426, 400] width 566 height 506
click at [154, 169] on div at bounding box center [426, 400] width 566 height 506
